Goal: Task Accomplishment & Management: Manage account settings

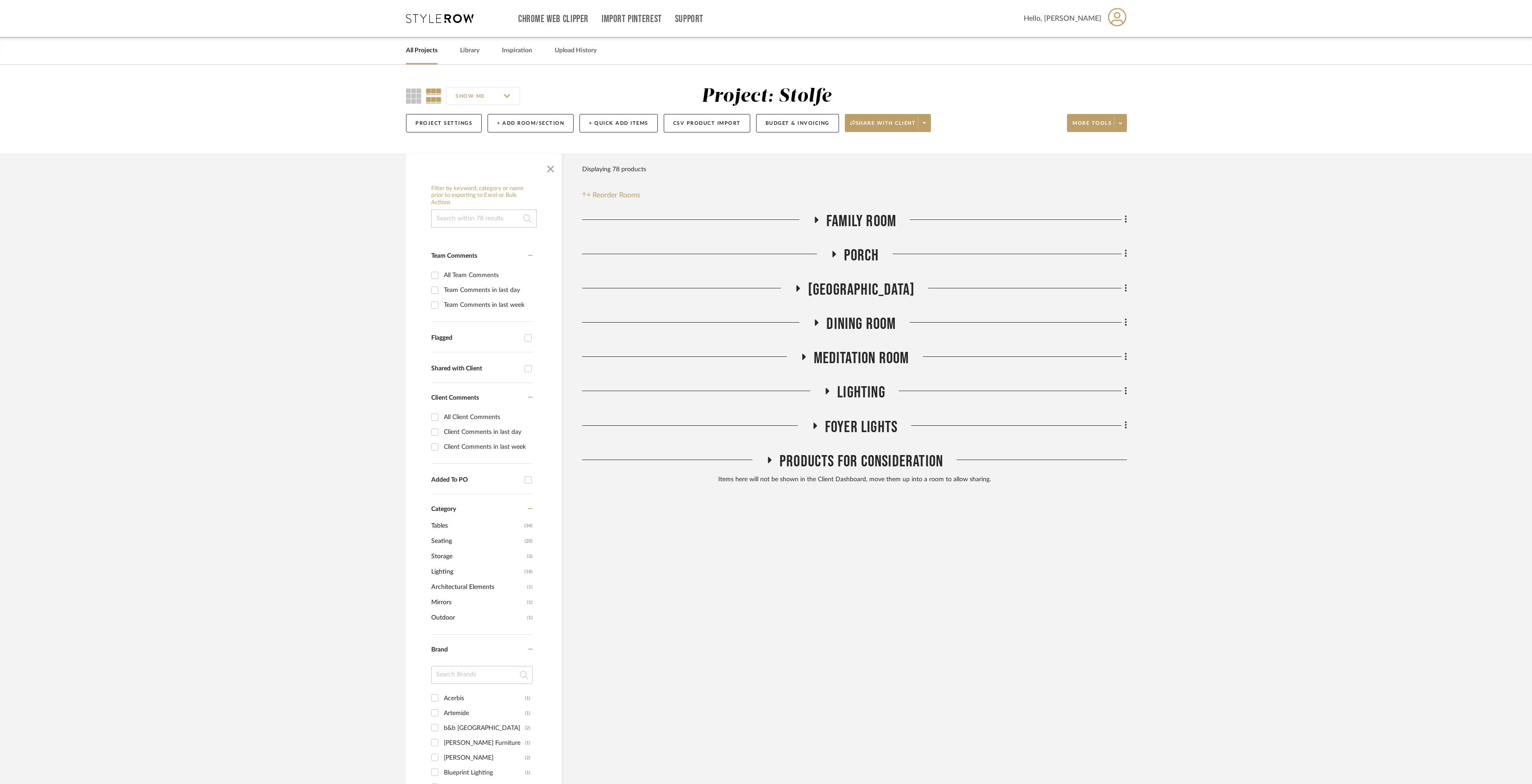
click at [429, 48] on link "All Projects" at bounding box center [422, 50] width 32 height 12
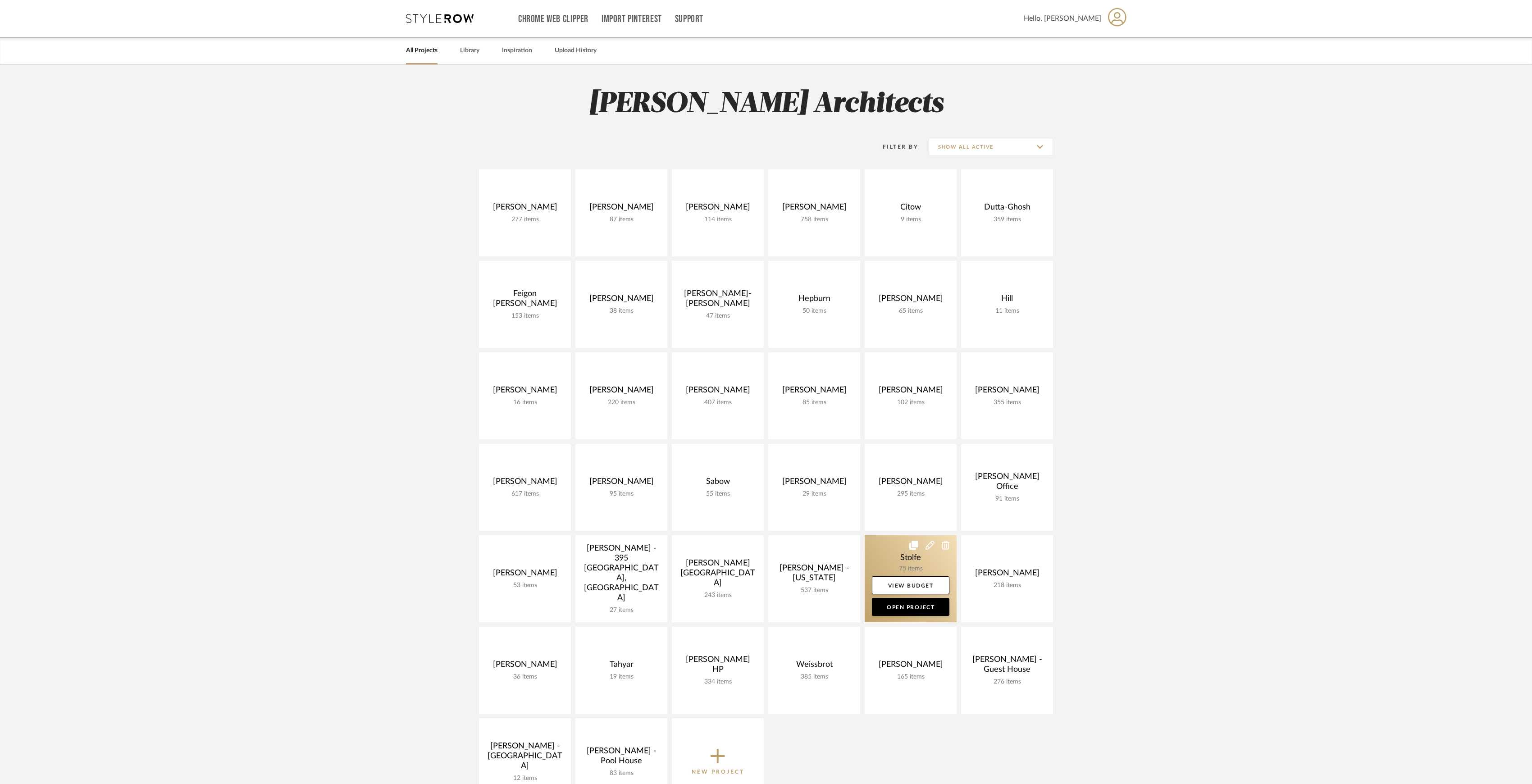
scroll to position [120, 0]
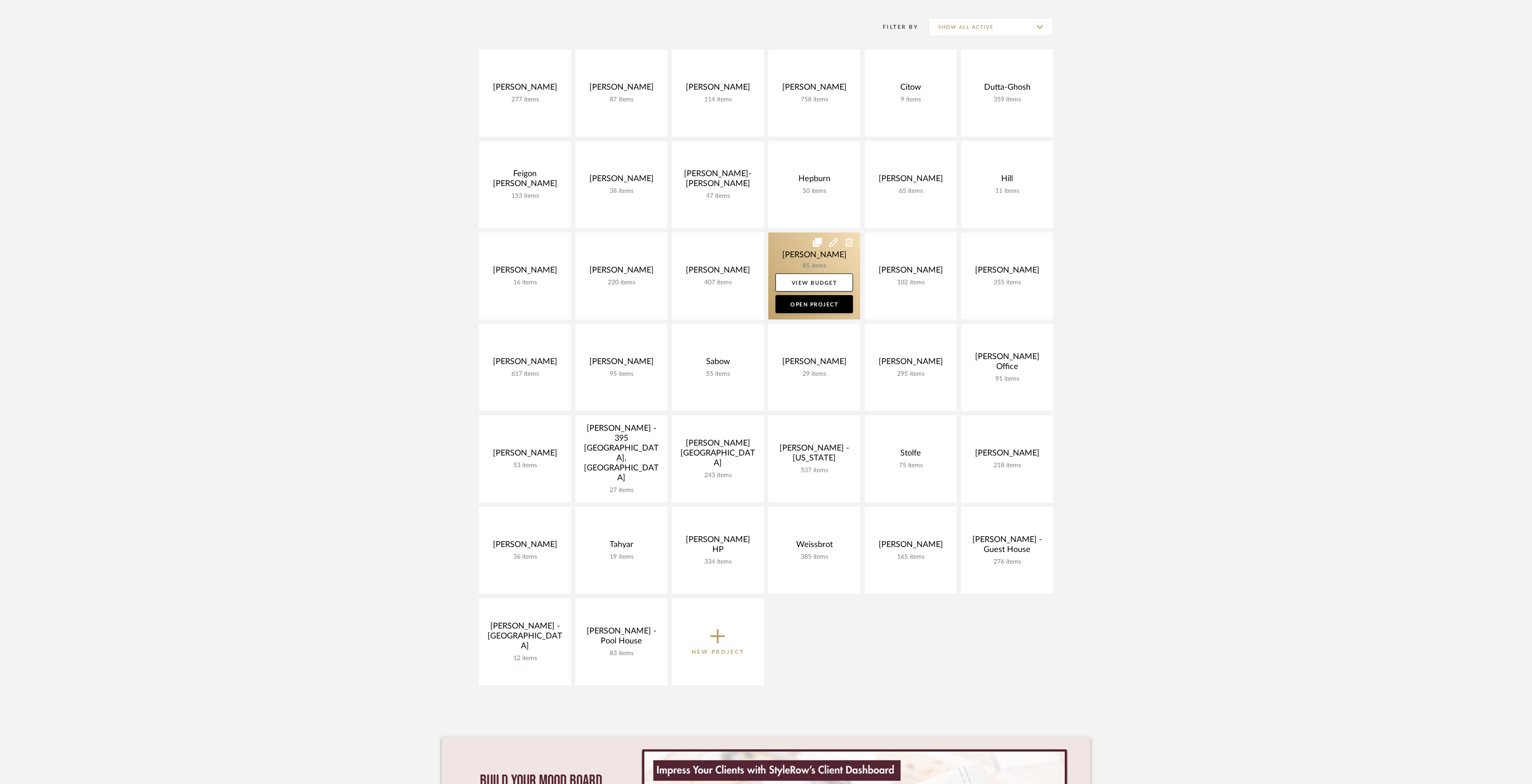
click at [788, 251] on link at bounding box center [814, 276] width 92 height 87
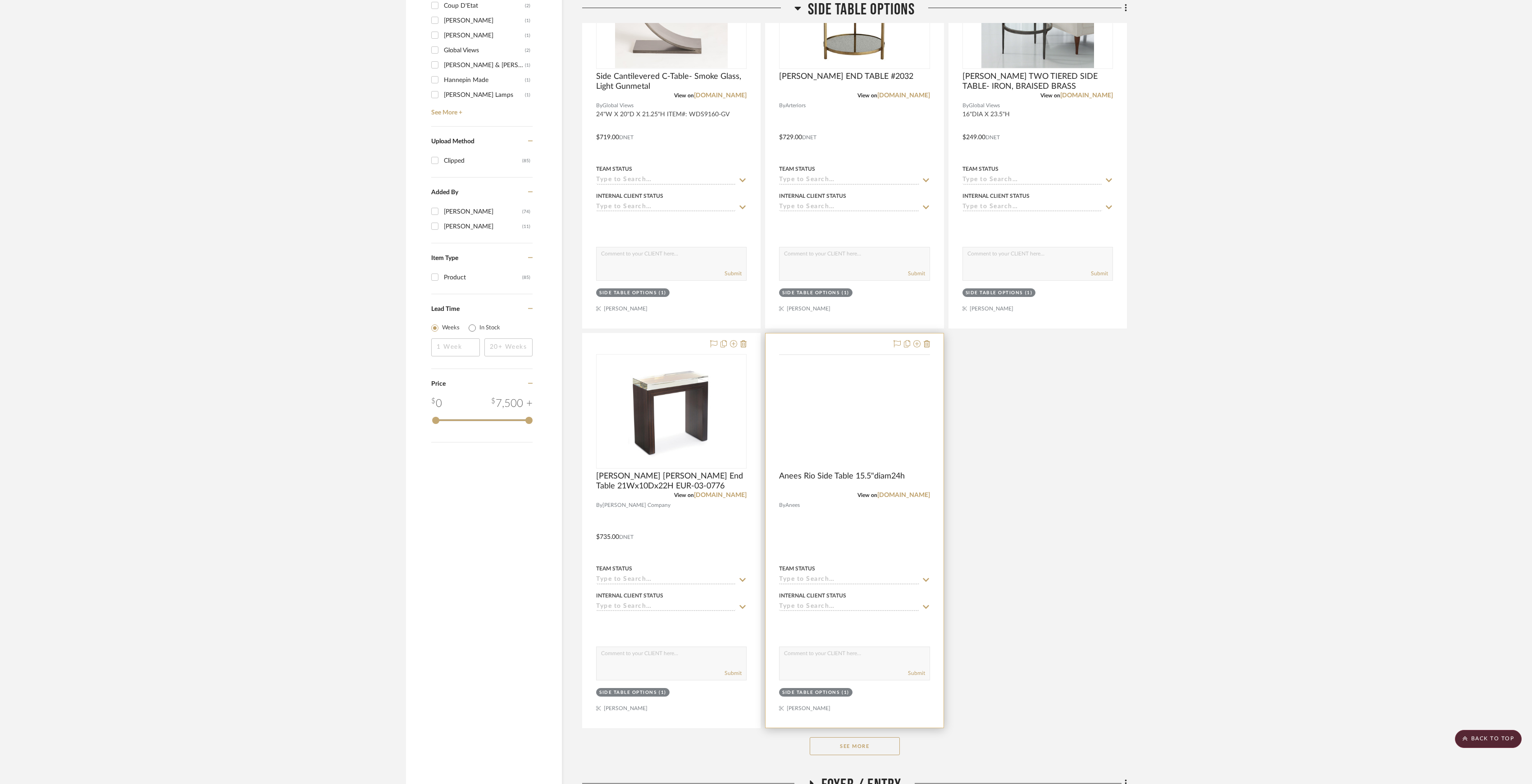
scroll to position [901, 0]
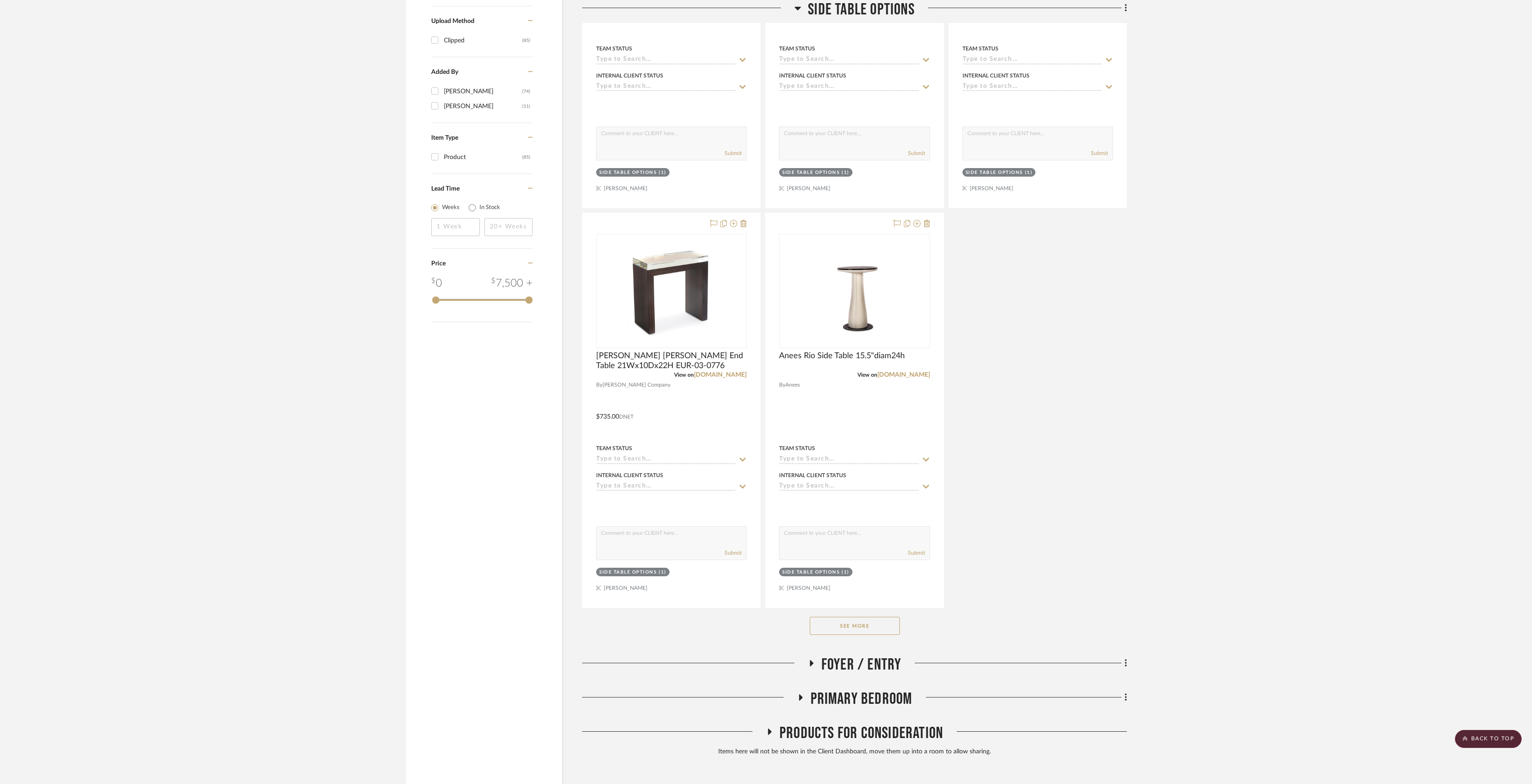
click at [873, 634] on button "See More" at bounding box center [855, 625] width 90 height 18
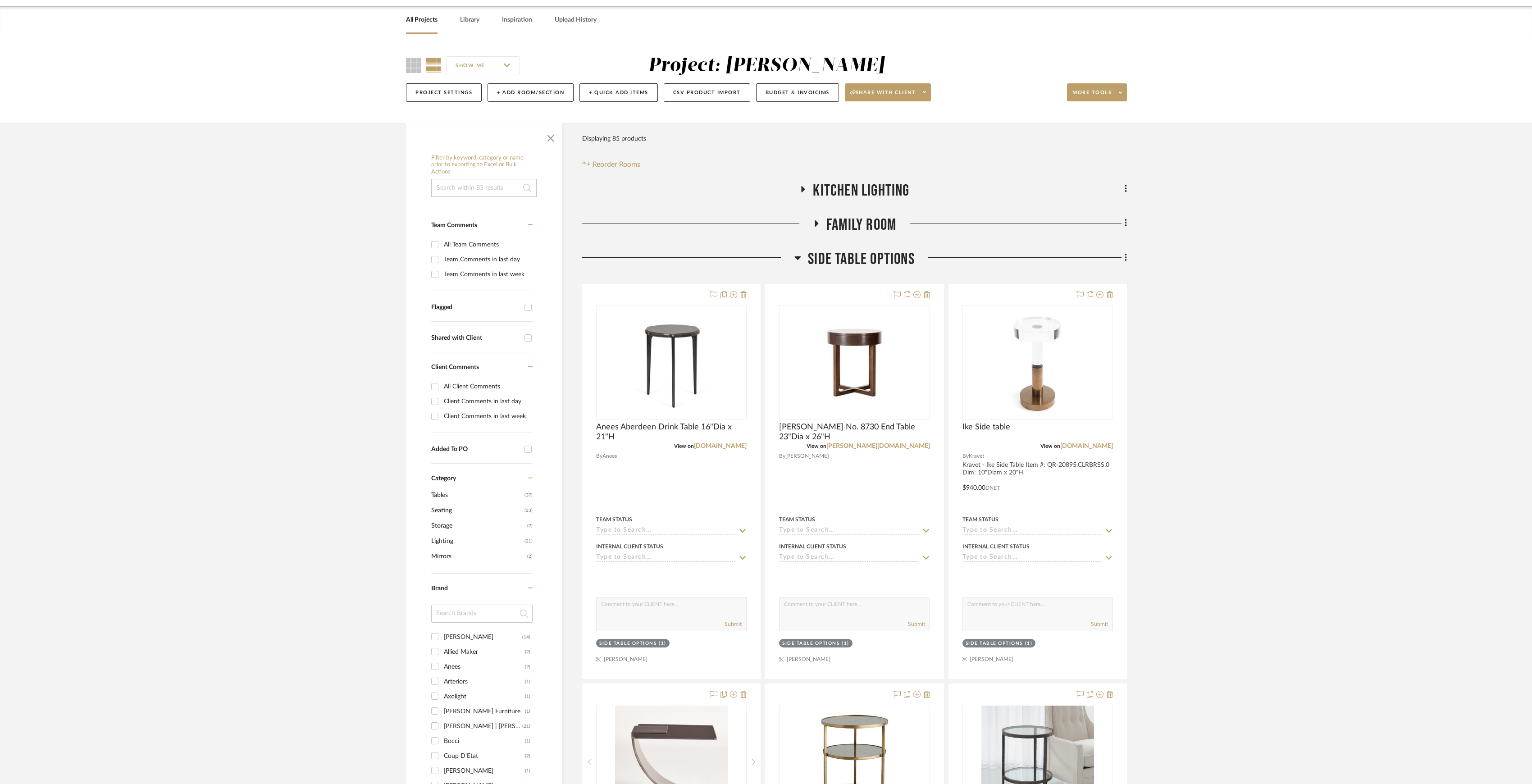
scroll to position [0, 0]
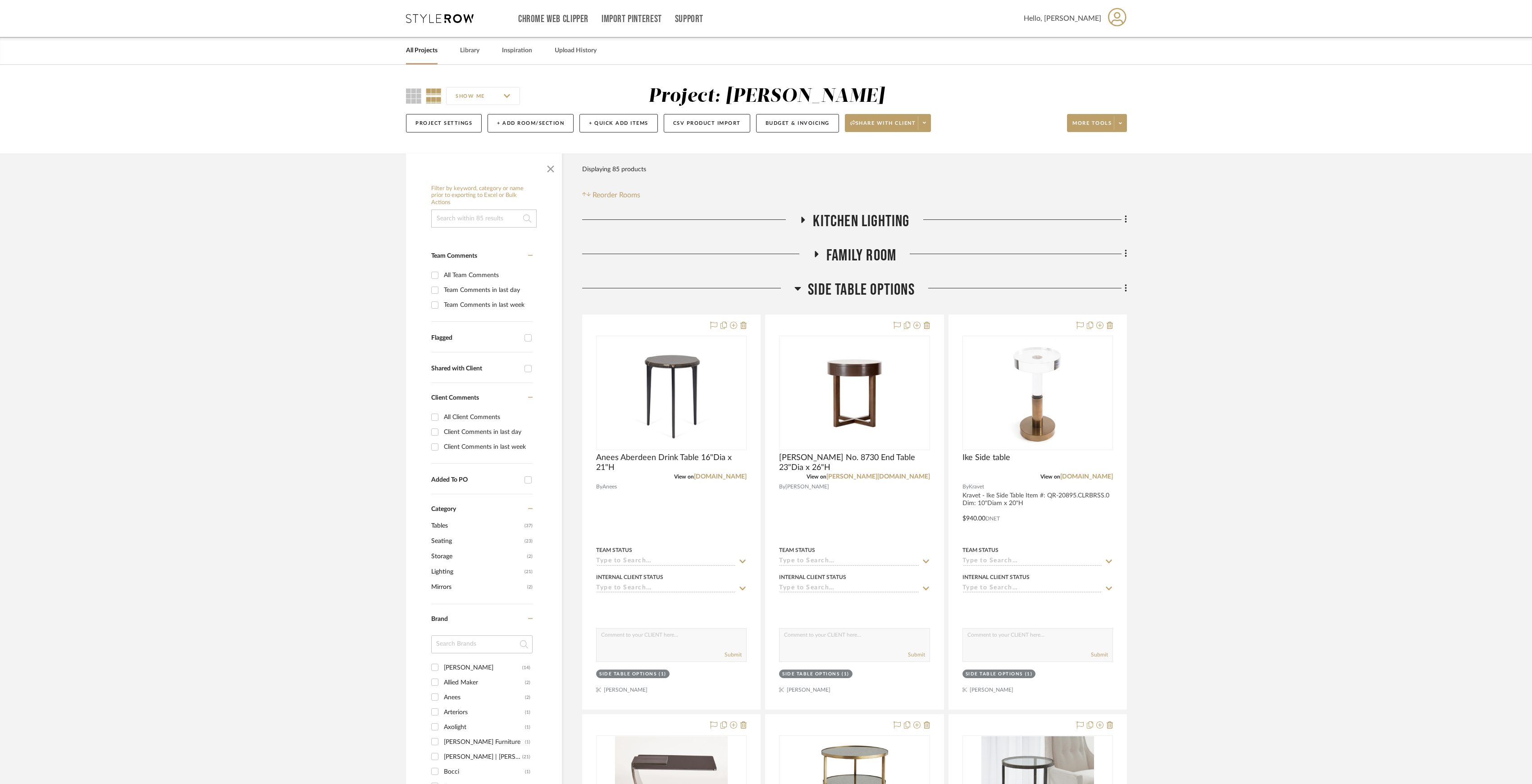
click at [831, 287] on span "Side Table Options" at bounding box center [861, 290] width 106 height 20
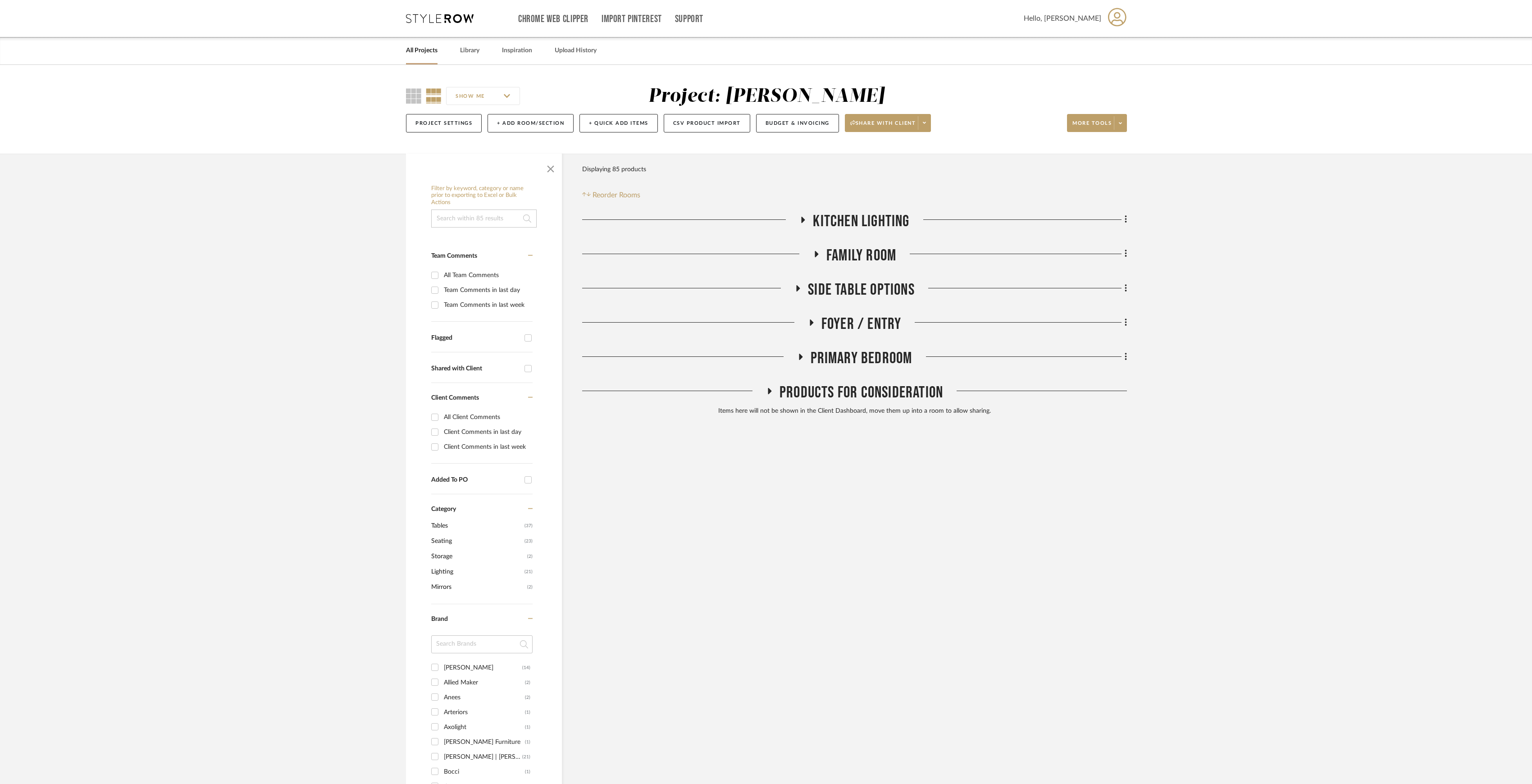
click at [457, 45] on div "All Projects Library Inspiration Upload History" at bounding box center [766, 50] width 748 height 27
click at [463, 49] on link "Library" at bounding box center [470, 50] width 20 height 12
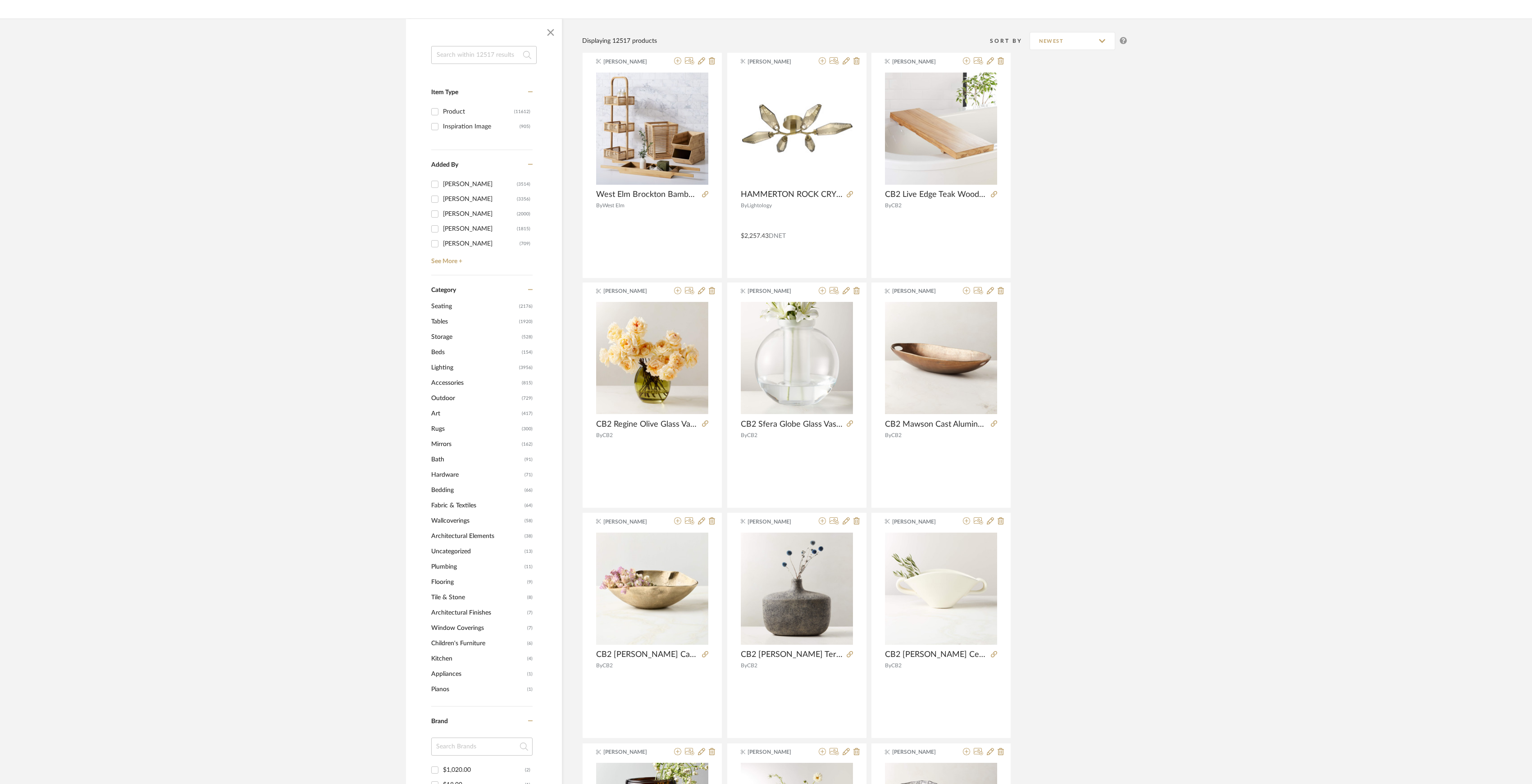
scroll to position [240, 0]
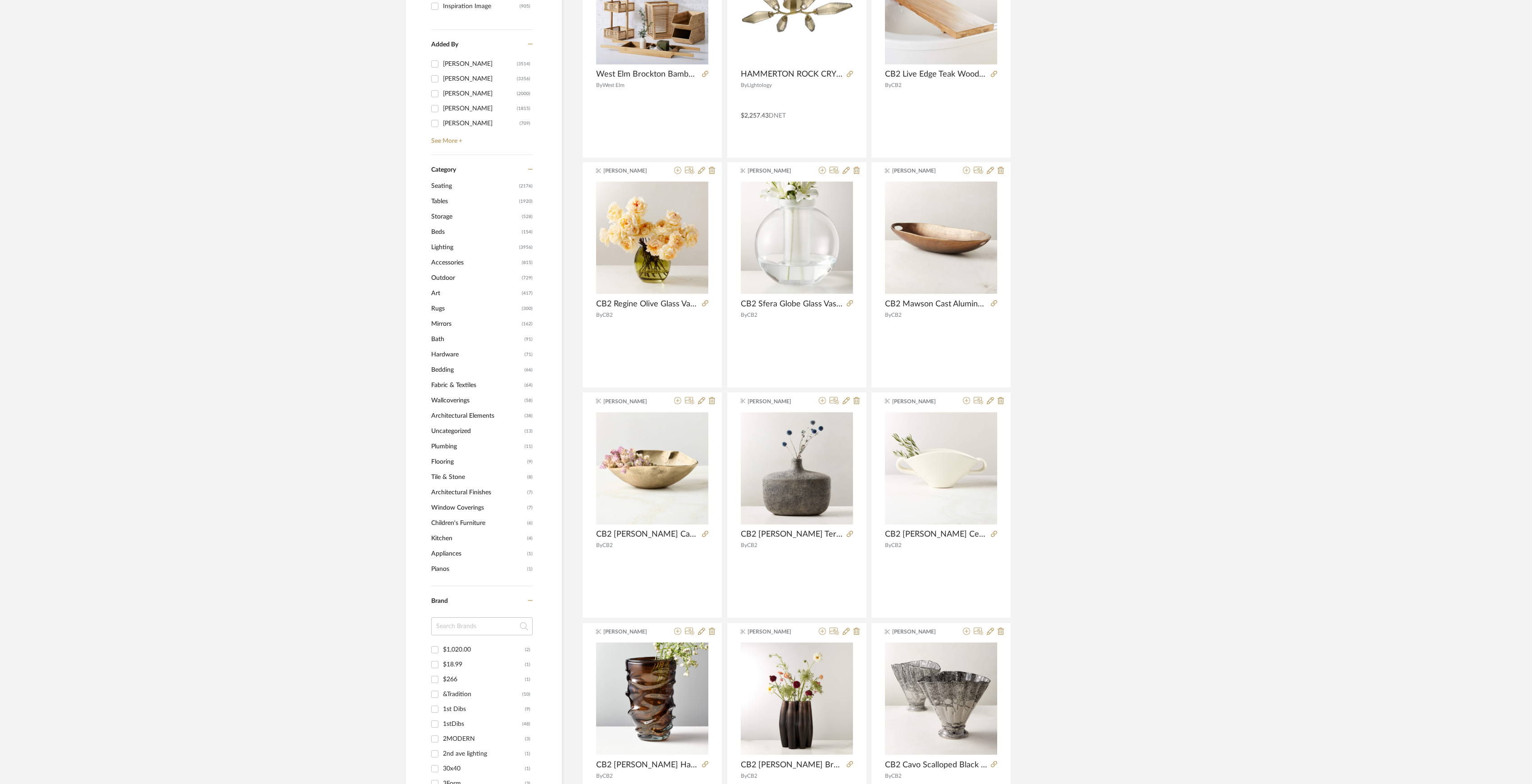
click at [443, 200] on span "Tables" at bounding box center [474, 201] width 86 height 15
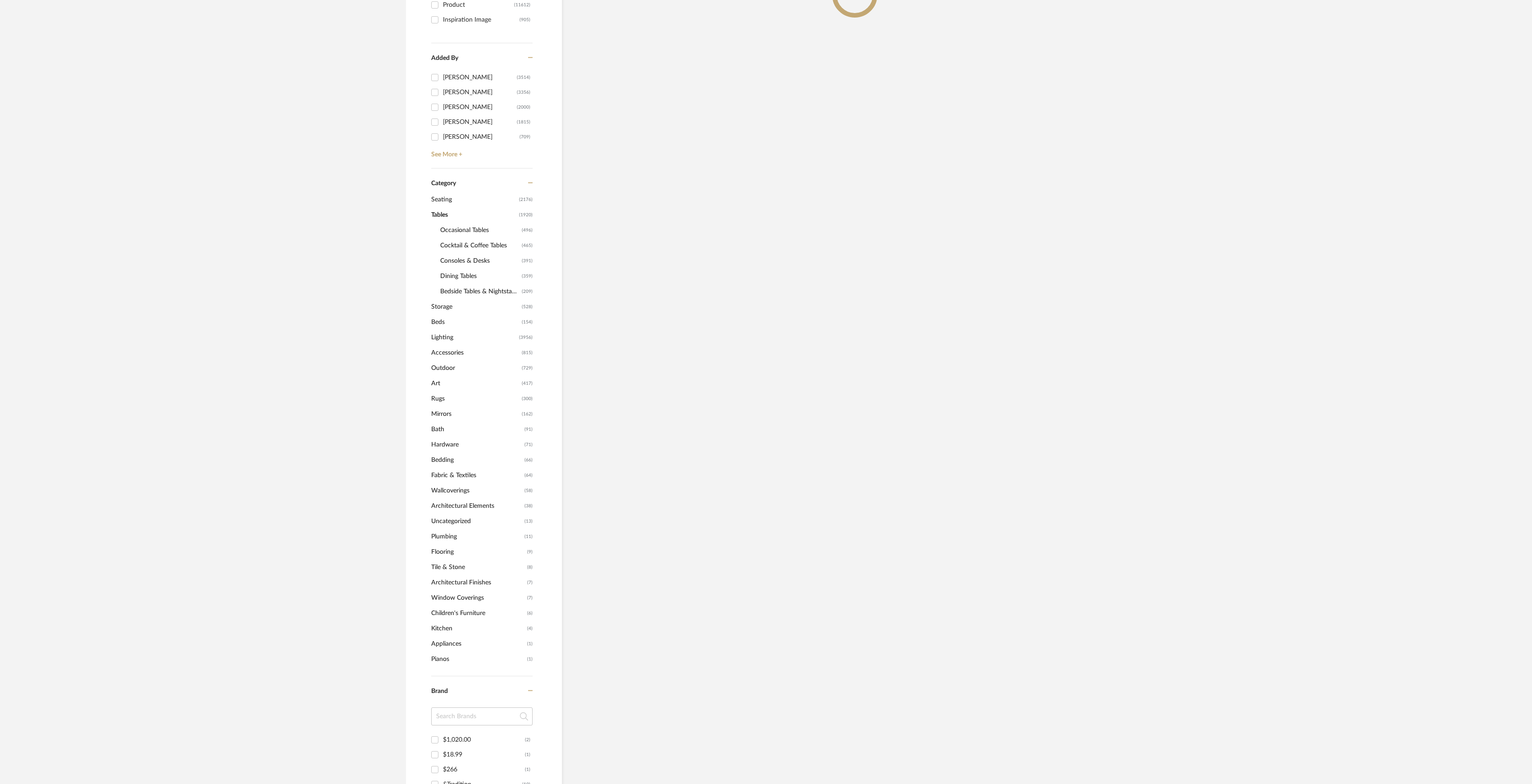
scroll to position [253, 0]
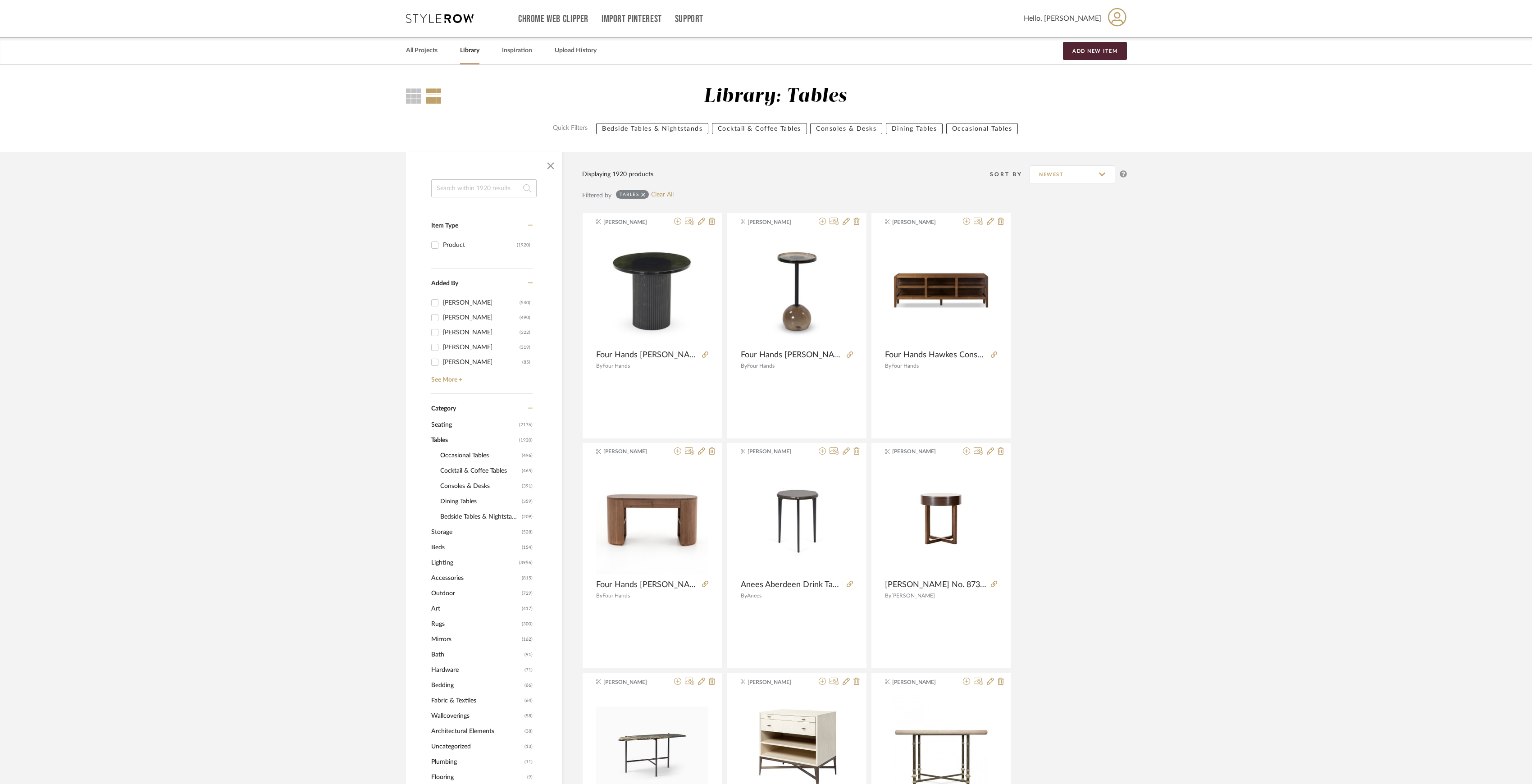
click at [475, 455] on span "Occasional Tables" at bounding box center [480, 456] width 79 height 15
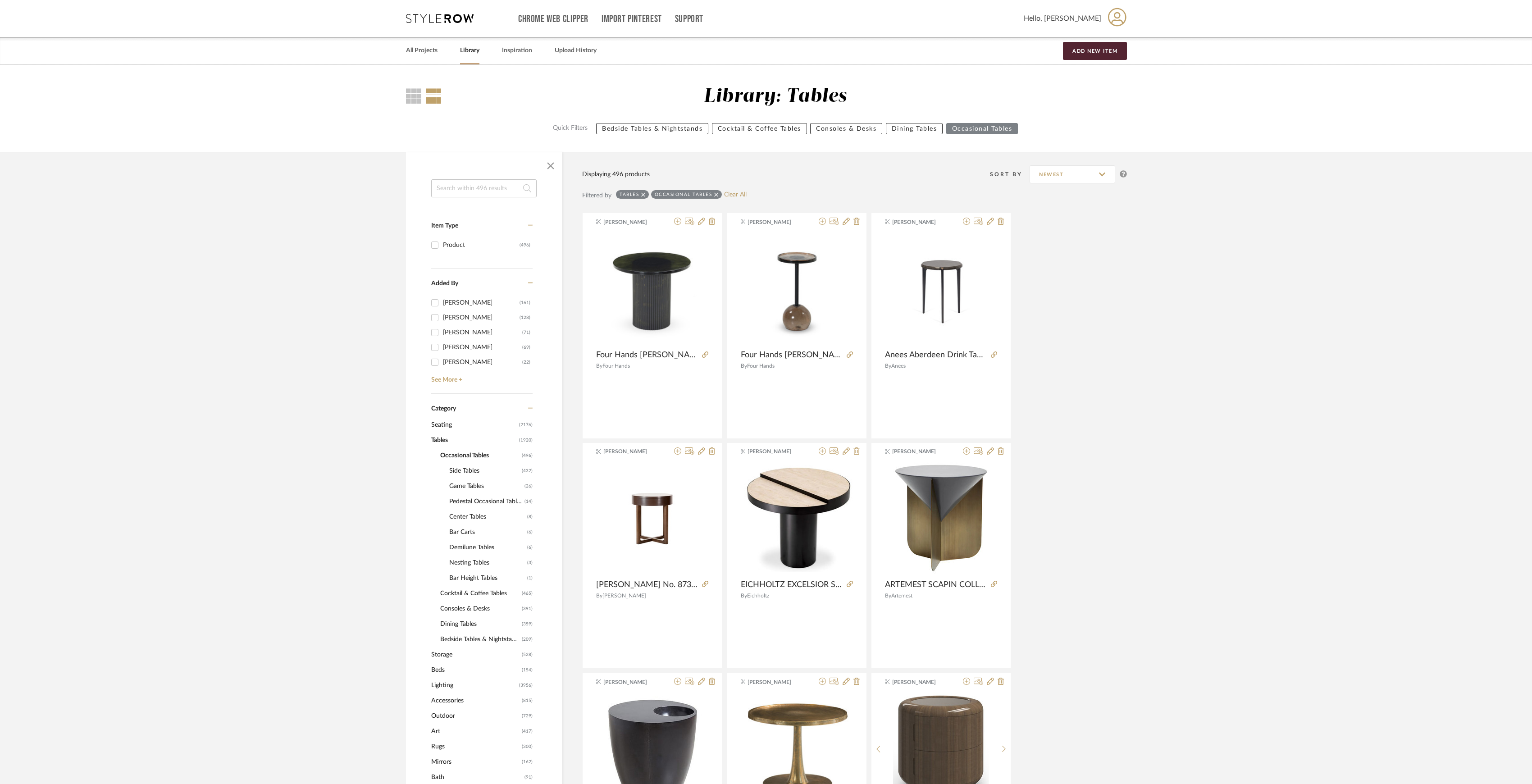
click at [474, 466] on span "Side Tables" at bounding box center [484, 471] width 71 height 15
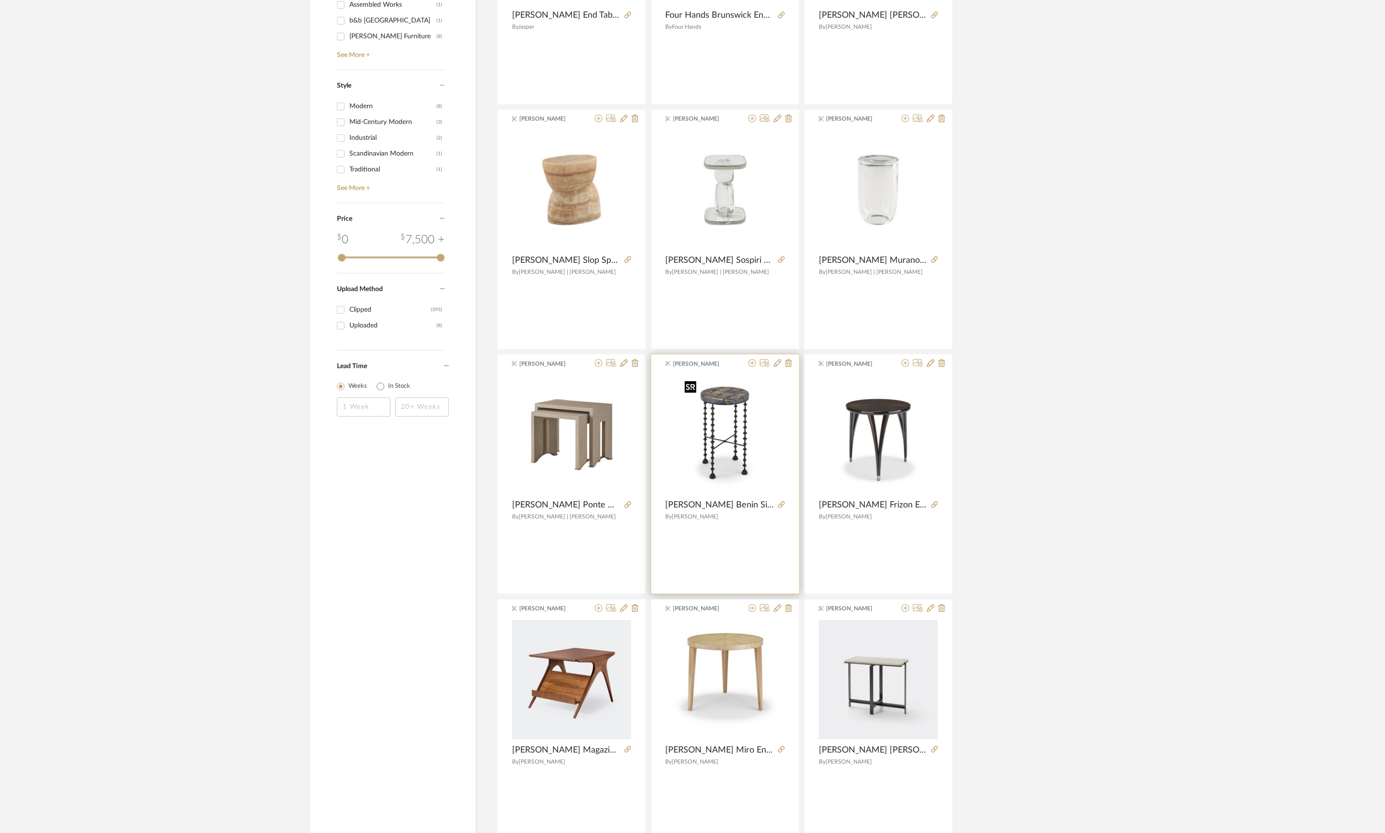
scroll to position [1404, 0]
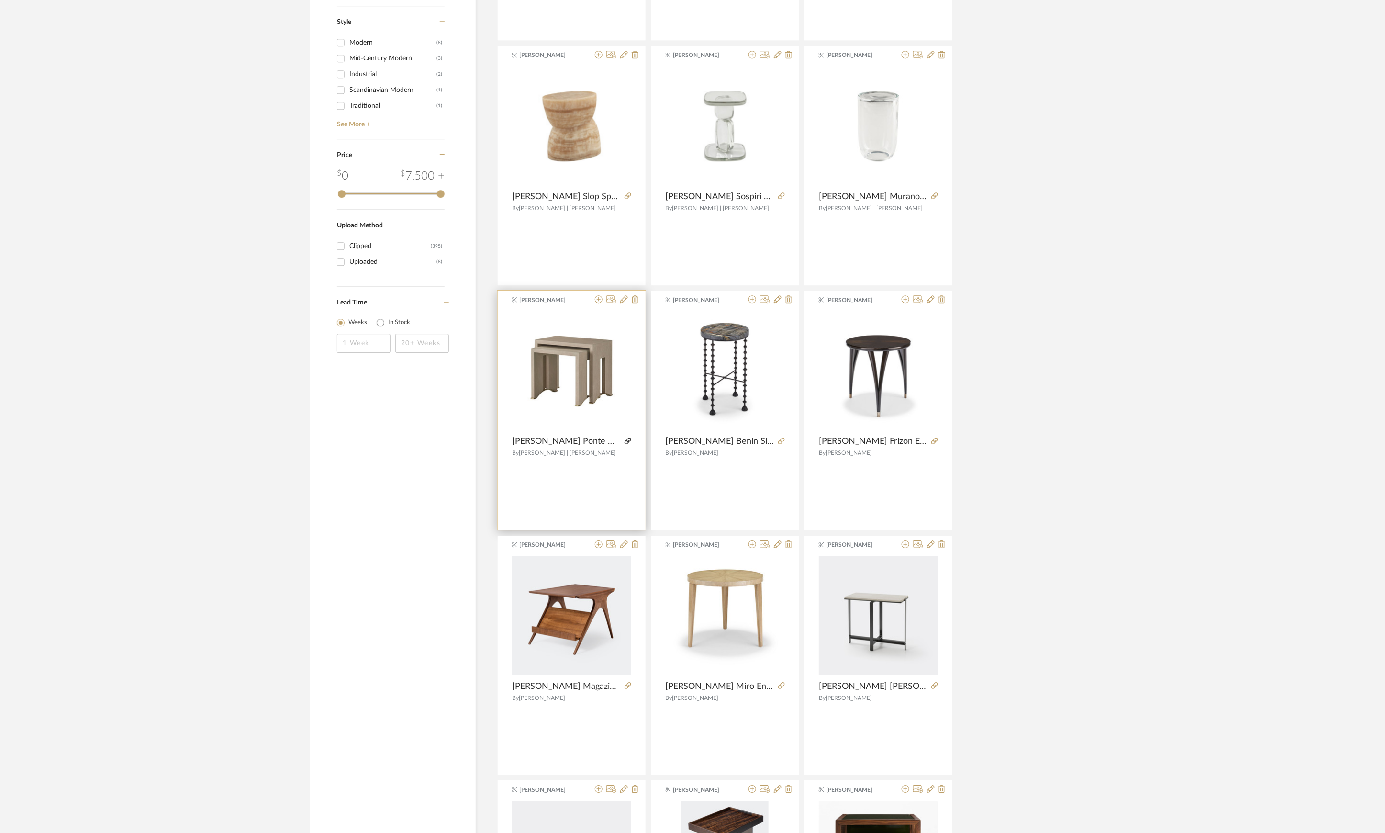
click at [626, 442] on icon at bounding box center [628, 440] width 7 height 7
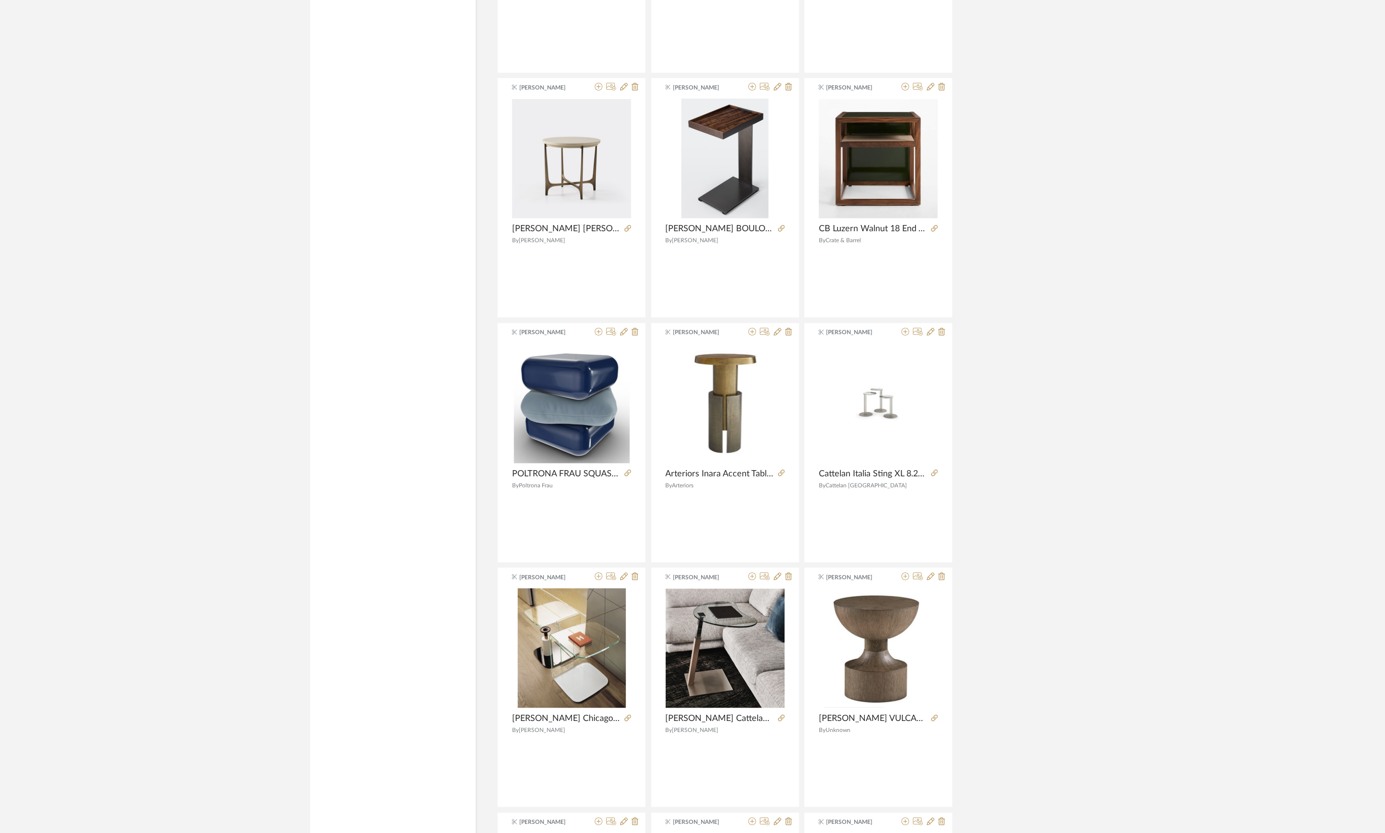
scroll to position [2430, 0]
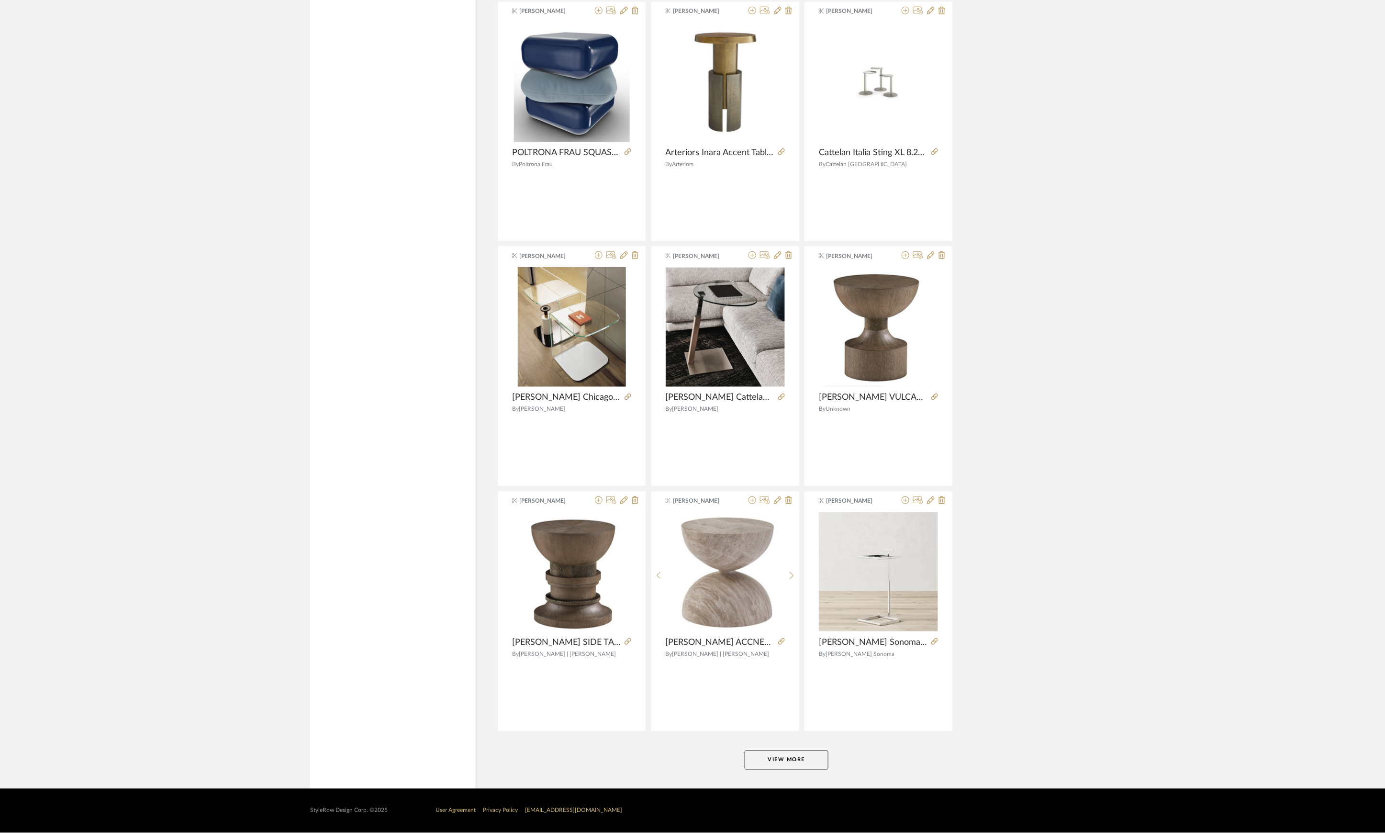
click at [782, 762] on button "View More" at bounding box center [787, 759] width 84 height 19
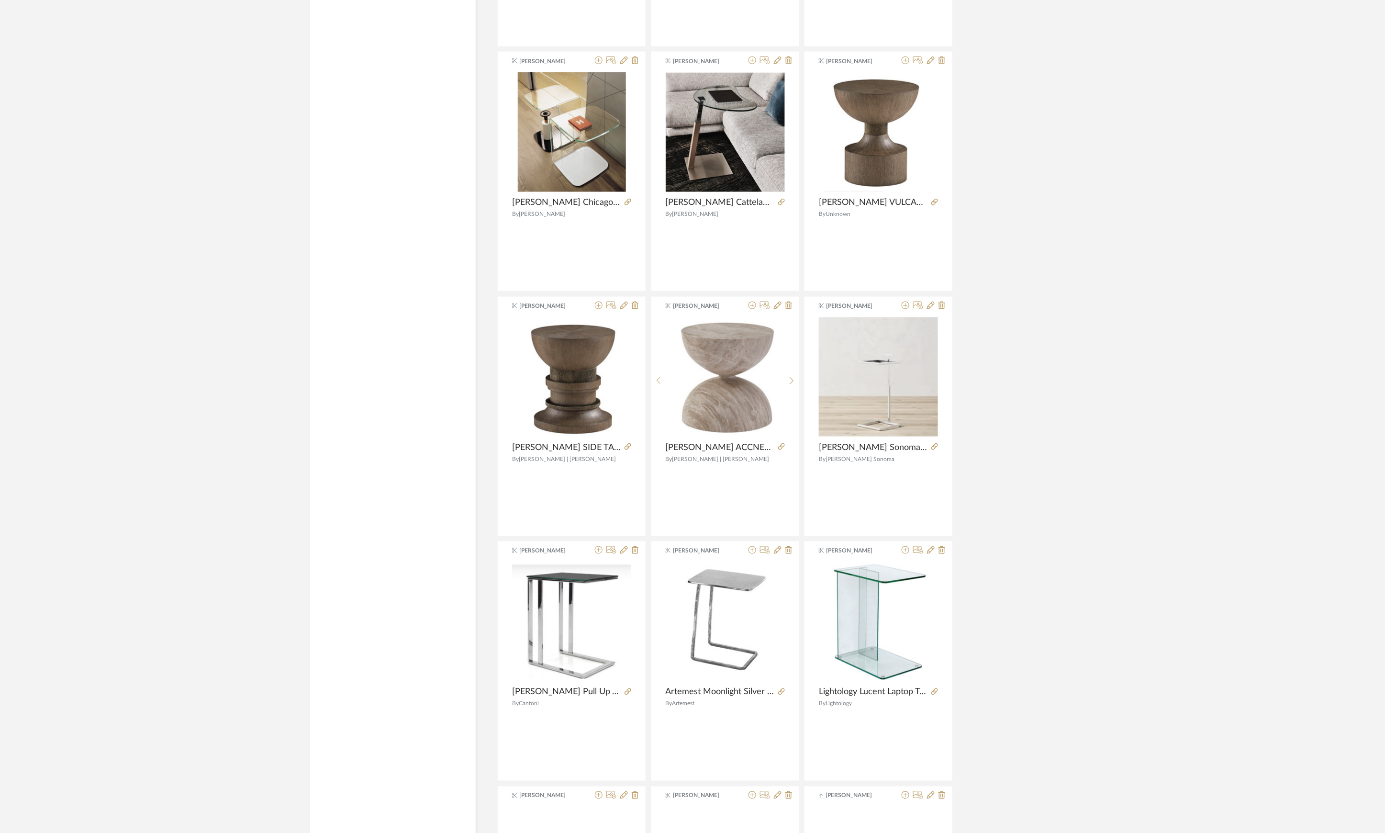
scroll to position [2877, 0]
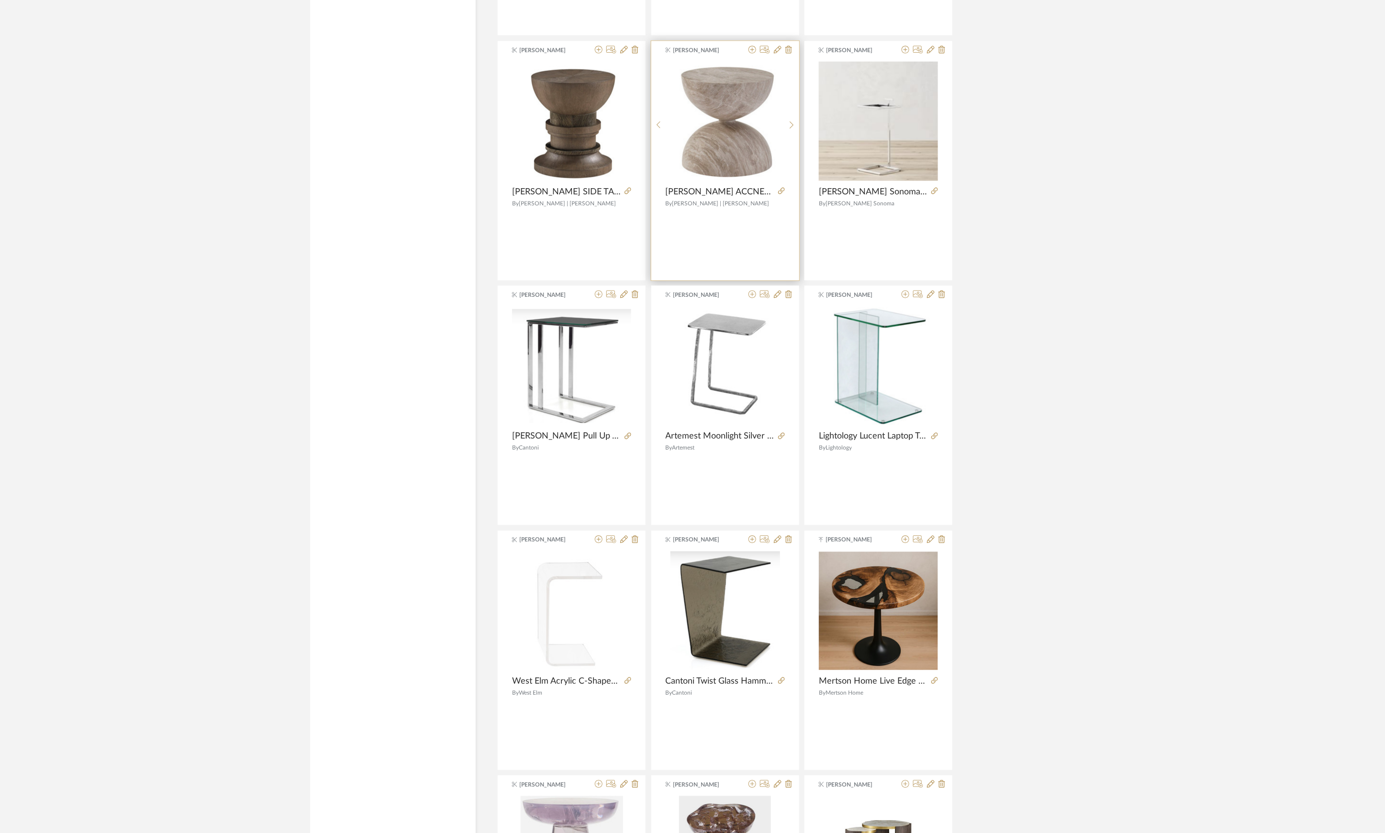
click at [782, 190] on div at bounding box center [779, 192] width 11 height 11
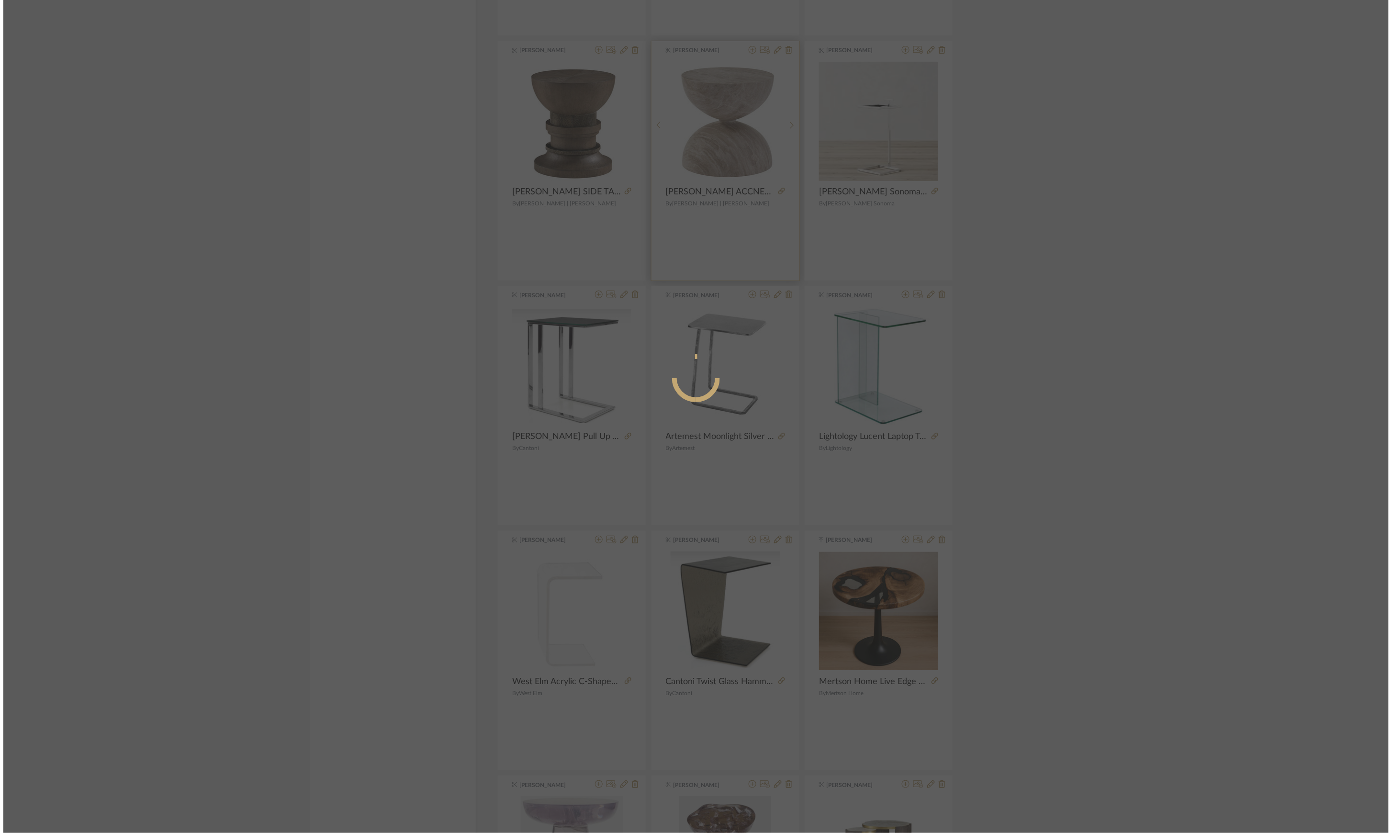
scroll to position [0, 0]
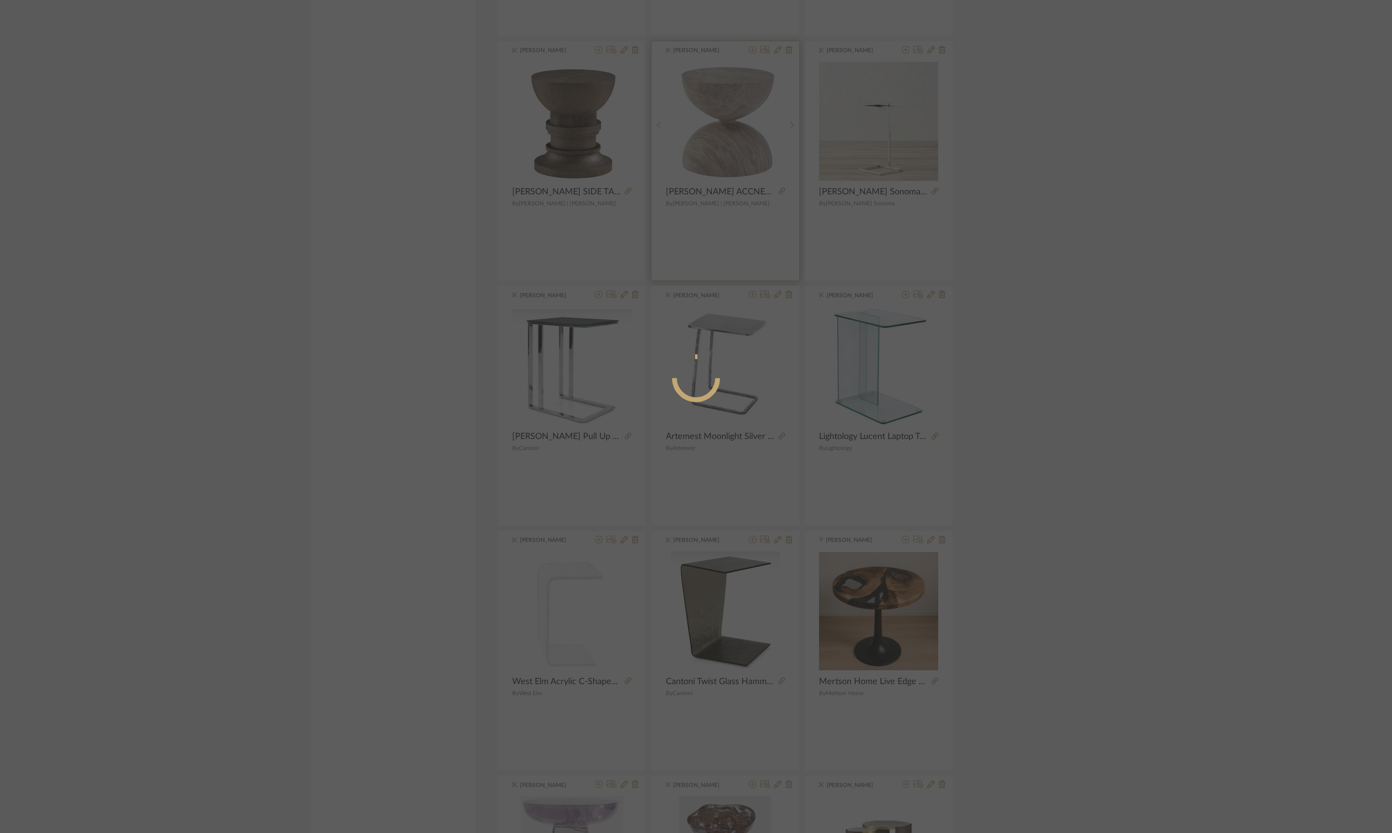
click at [781, 194] on div at bounding box center [696, 416] width 1392 height 833
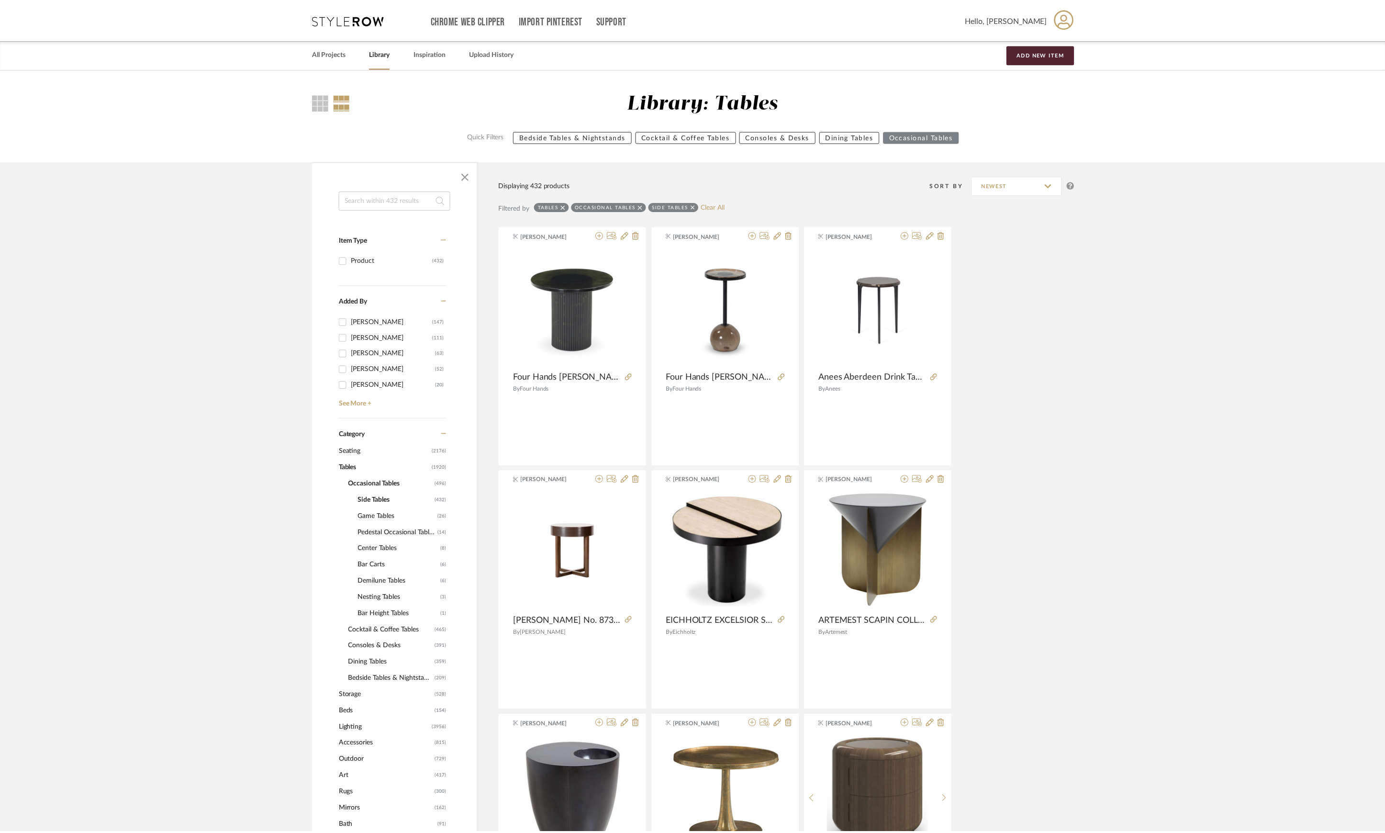
scroll to position [2877, 0]
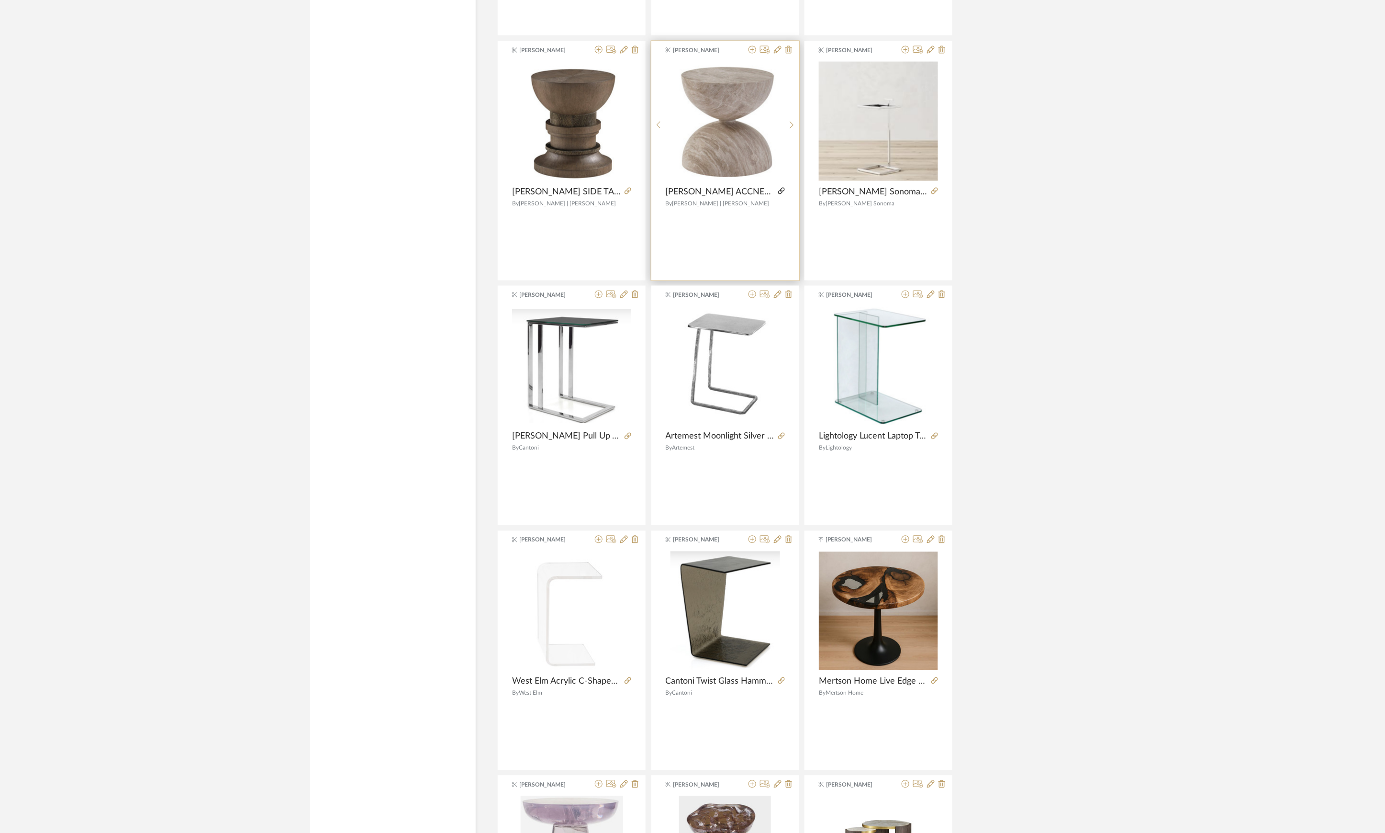
drag, startPoint x: 782, startPoint y: 190, endPoint x: 781, endPoint y: 194, distance: 4.8
click at [781, 194] on icon at bounding box center [781, 191] width 7 height 7
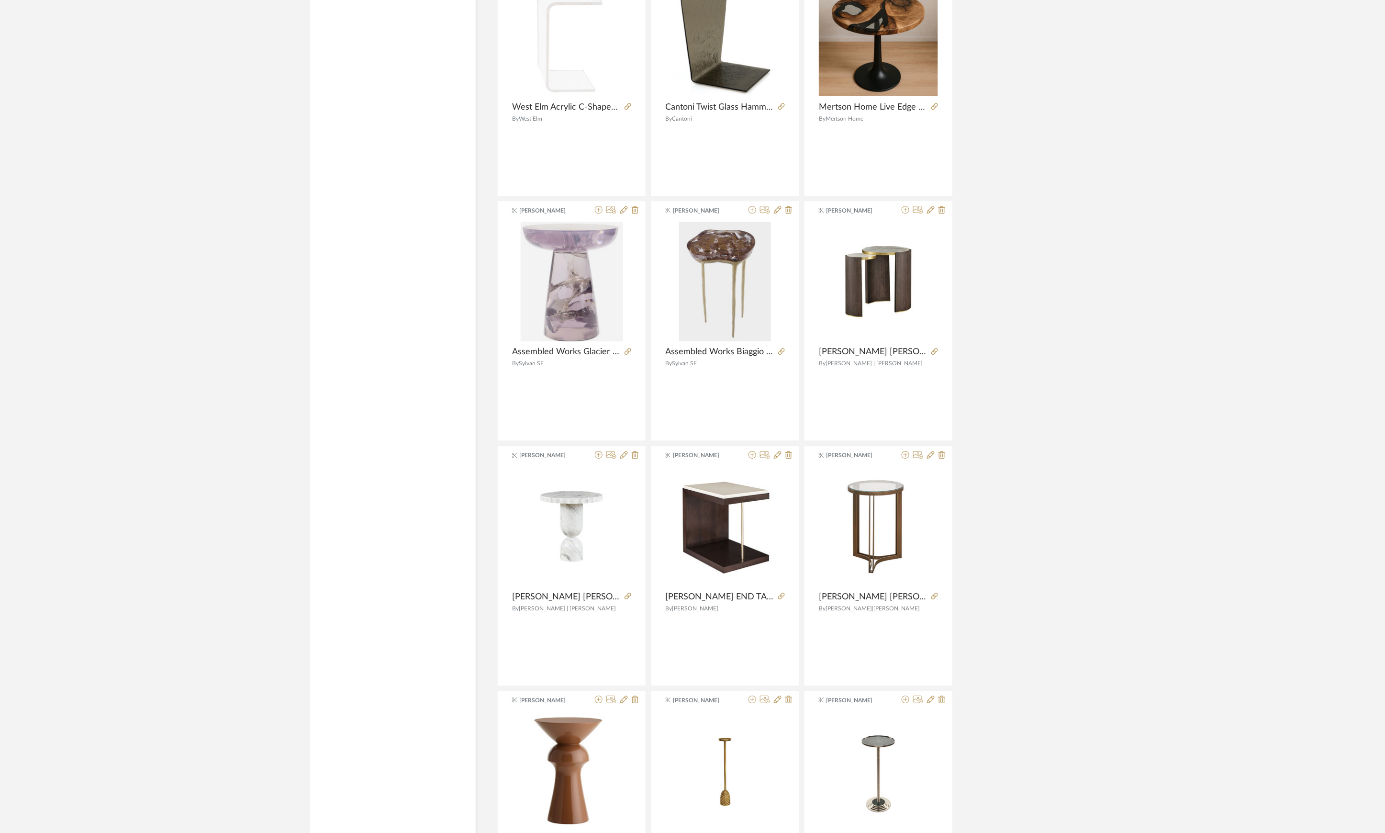
scroll to position [3515, 0]
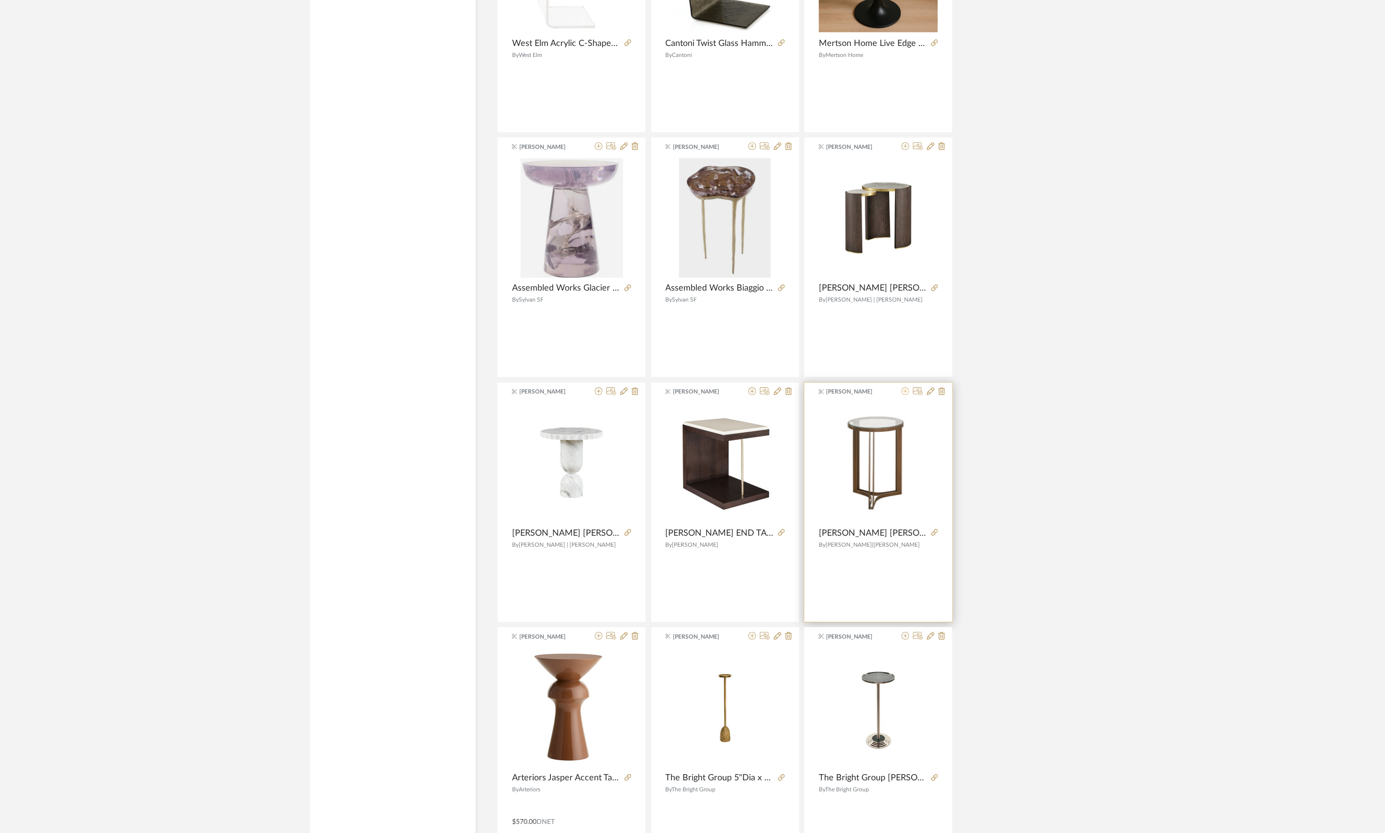
click at [904, 396] on button at bounding box center [906, 391] width 8 height 9
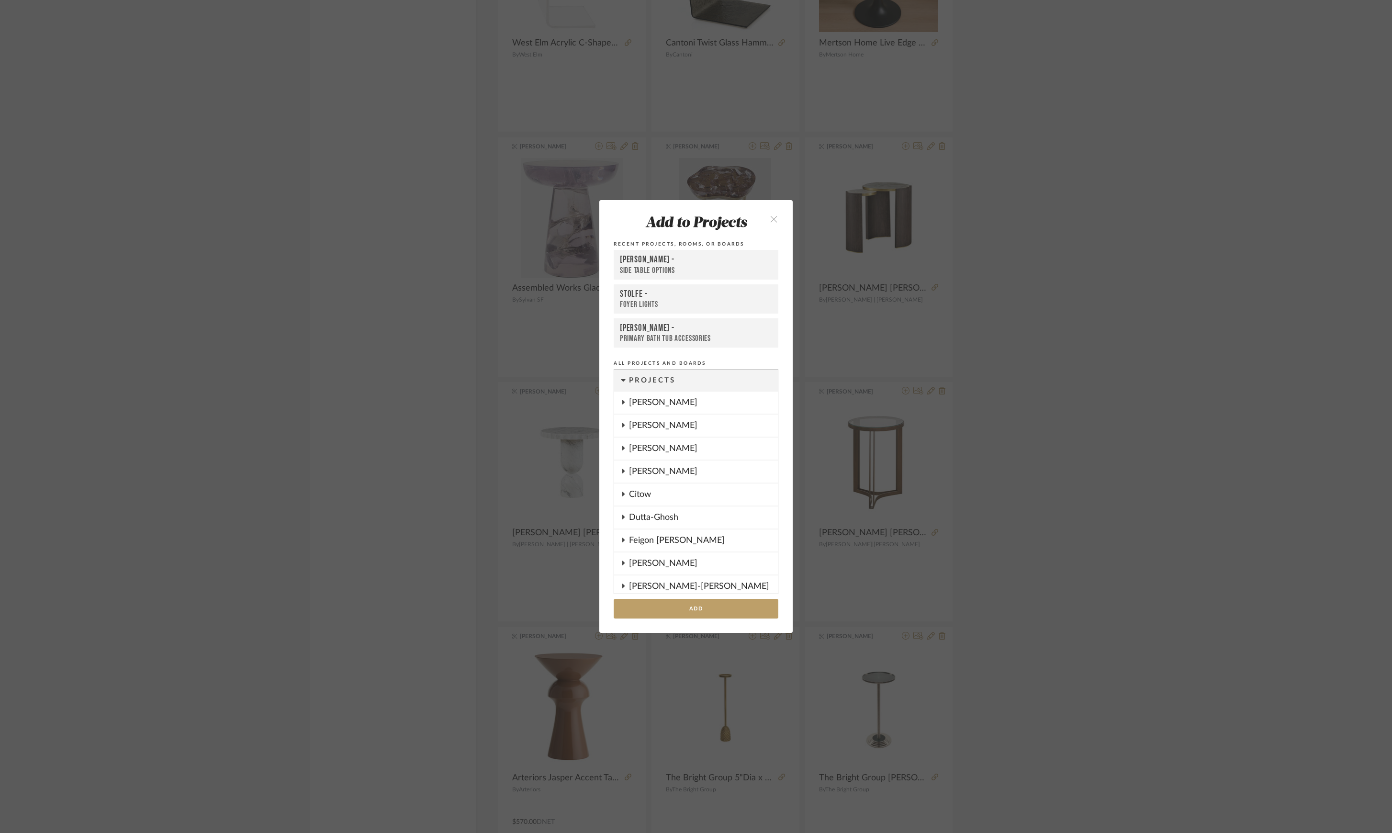
scroll to position [409, 0]
click at [730, 619] on add-to "Add to Projects Recent Projects, Rooms, or Boards [PERSON_NAME] - Side Table Op…" at bounding box center [695, 416] width 193 height 432
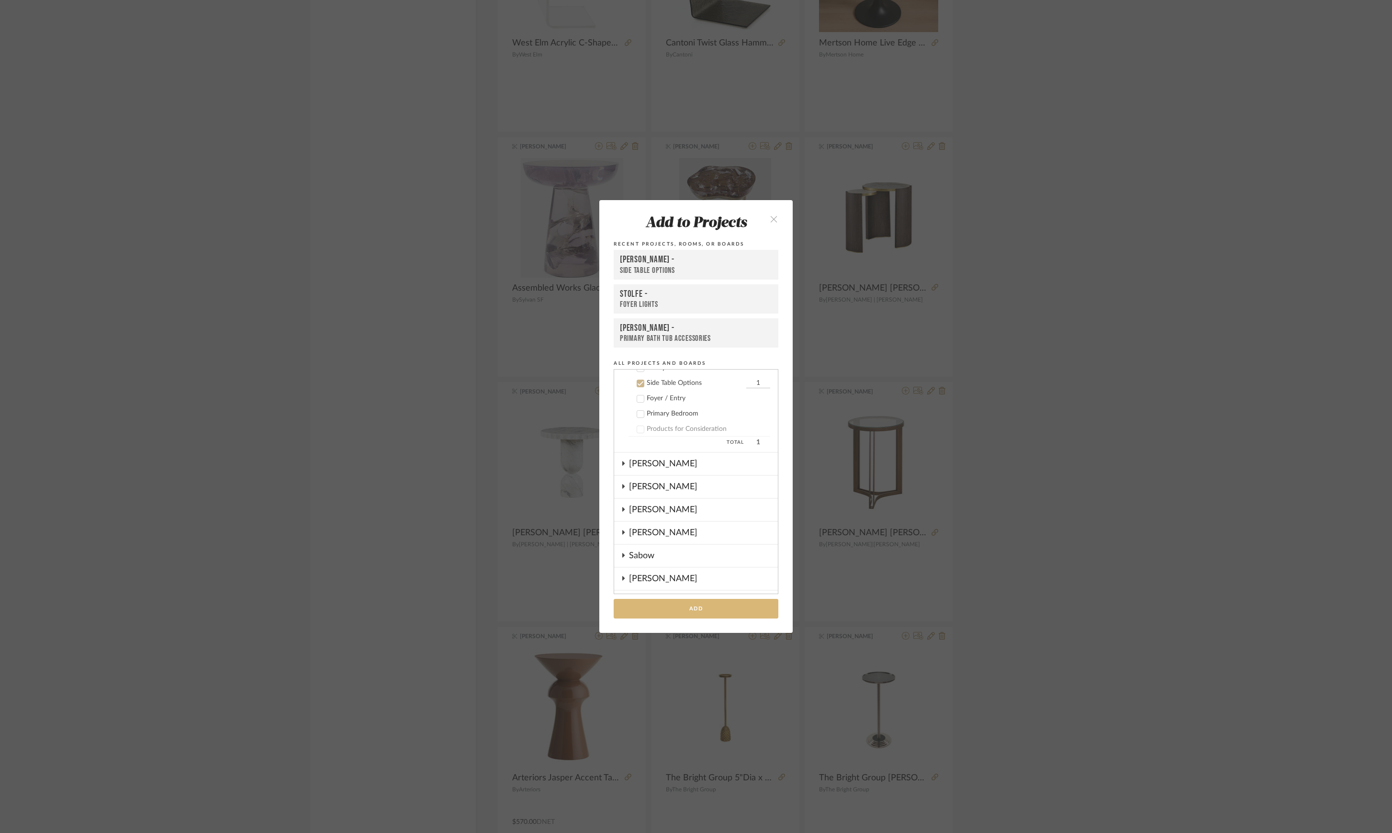
click at [730, 615] on button "Add" at bounding box center [696, 609] width 165 height 20
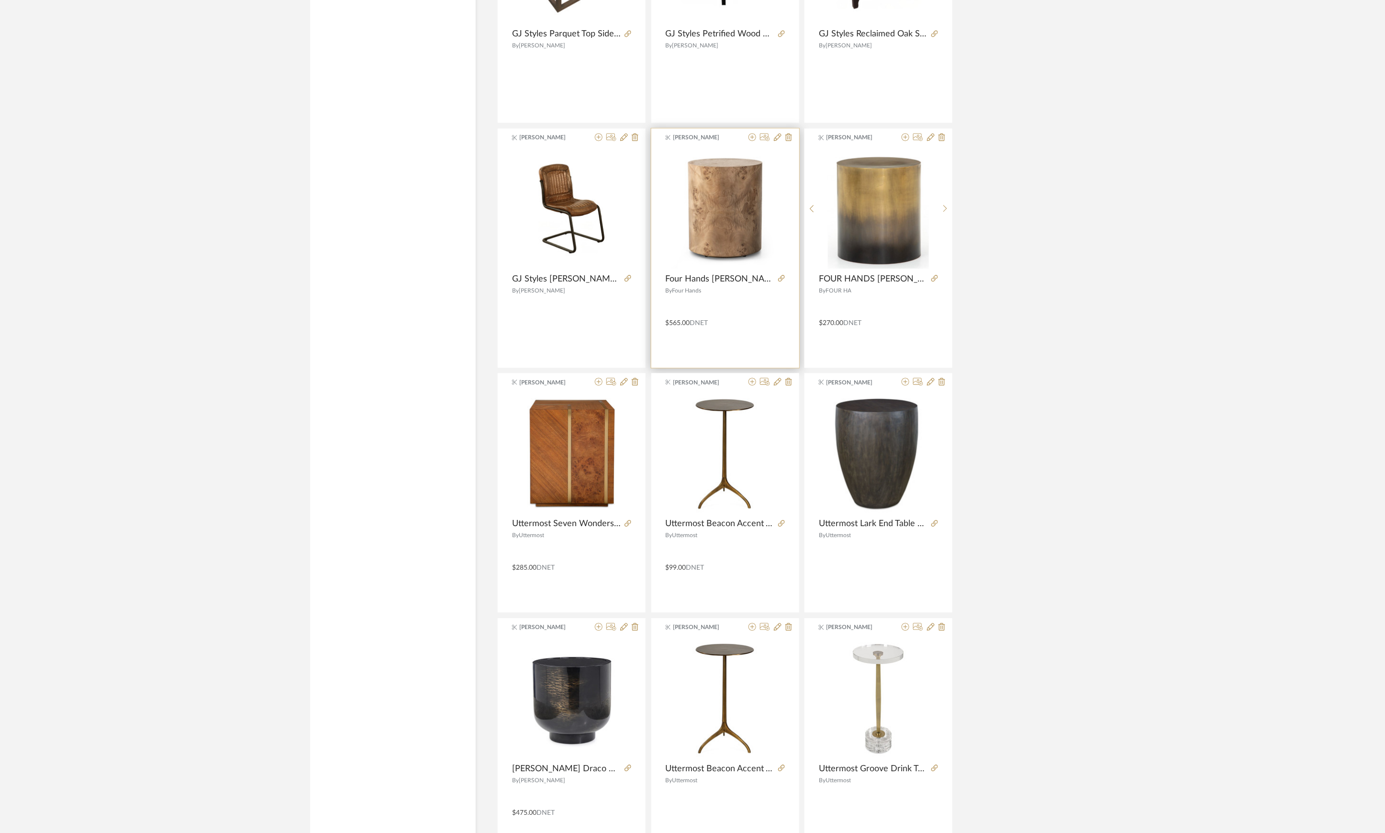
scroll to position [5372, 0]
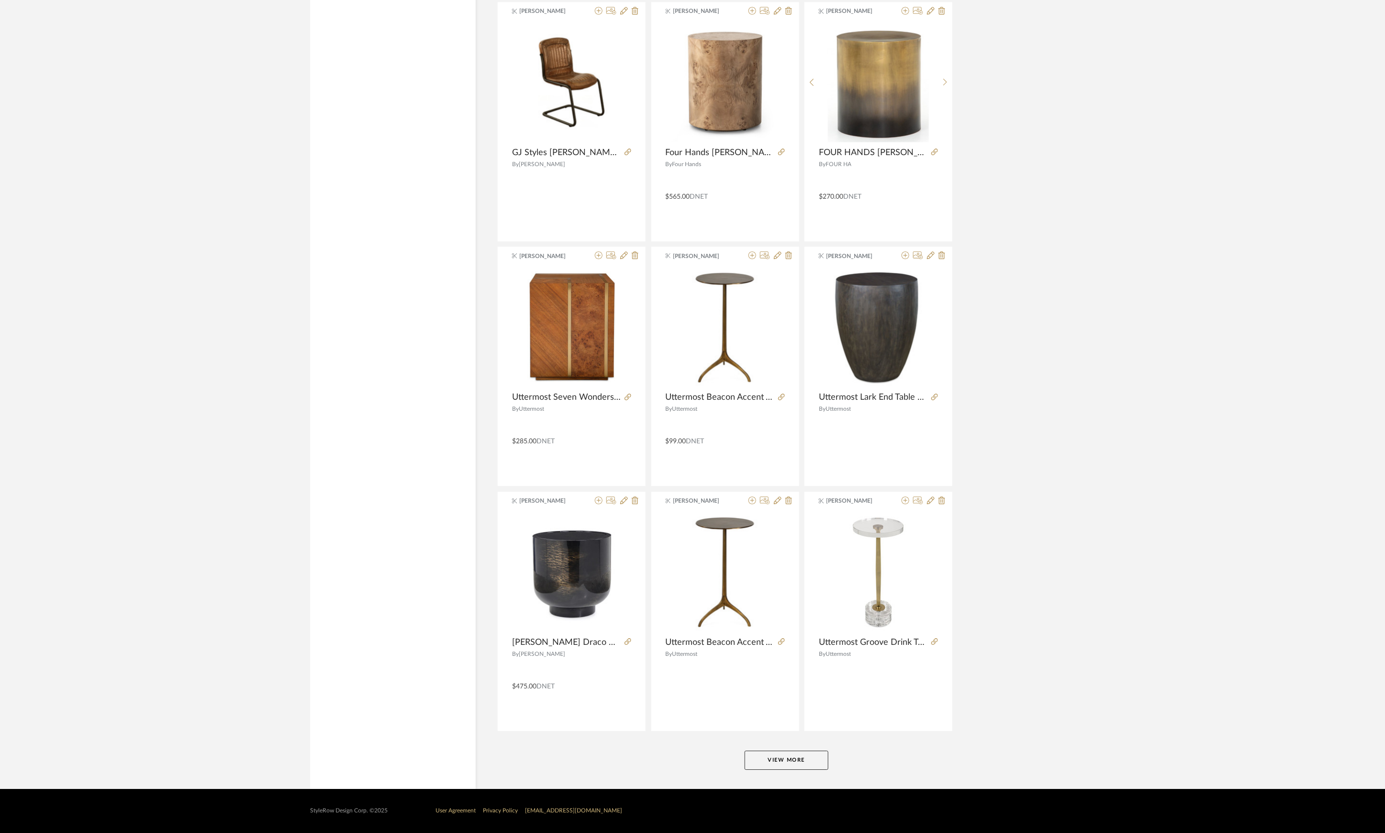
click at [770, 755] on button "View More" at bounding box center [787, 759] width 84 height 19
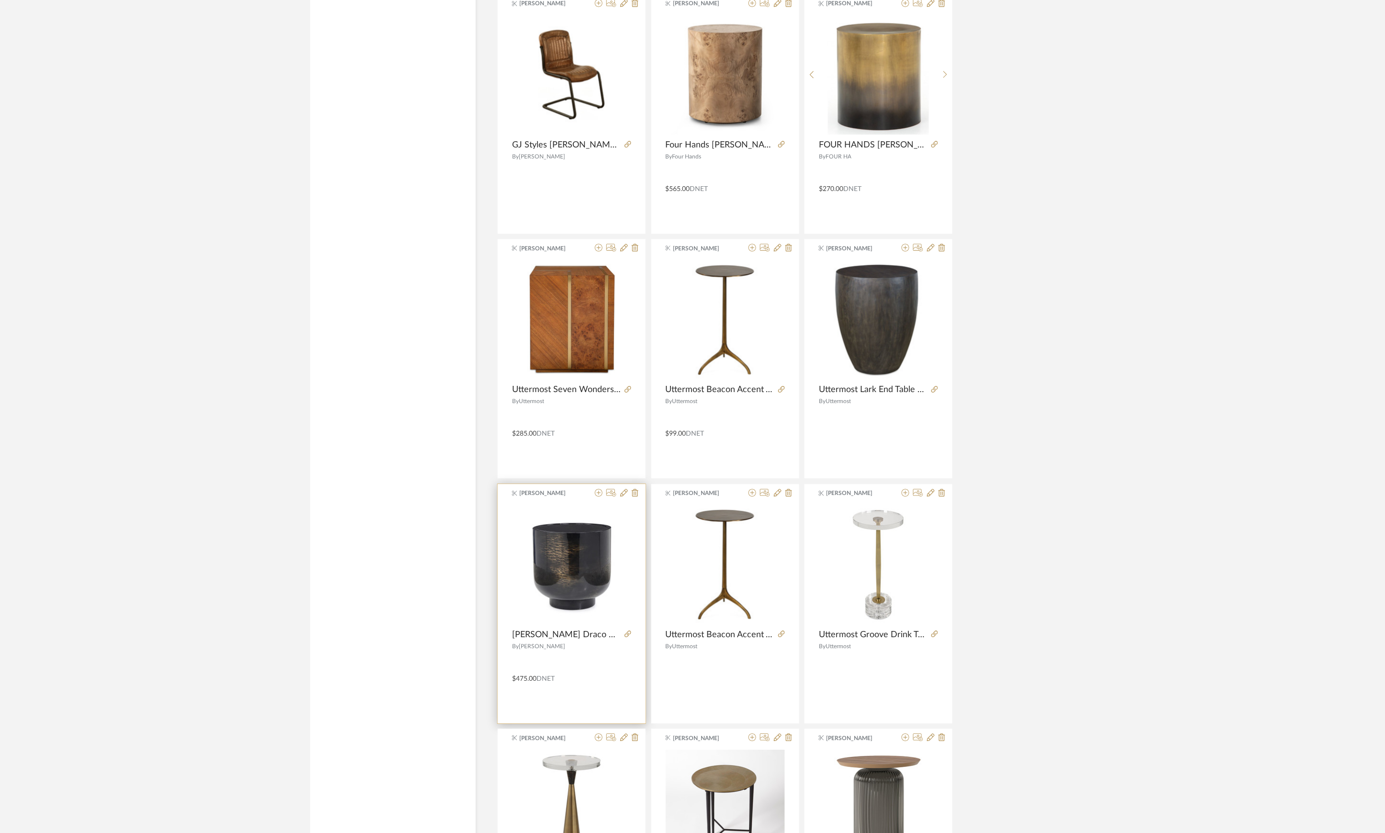
scroll to position [5564, 0]
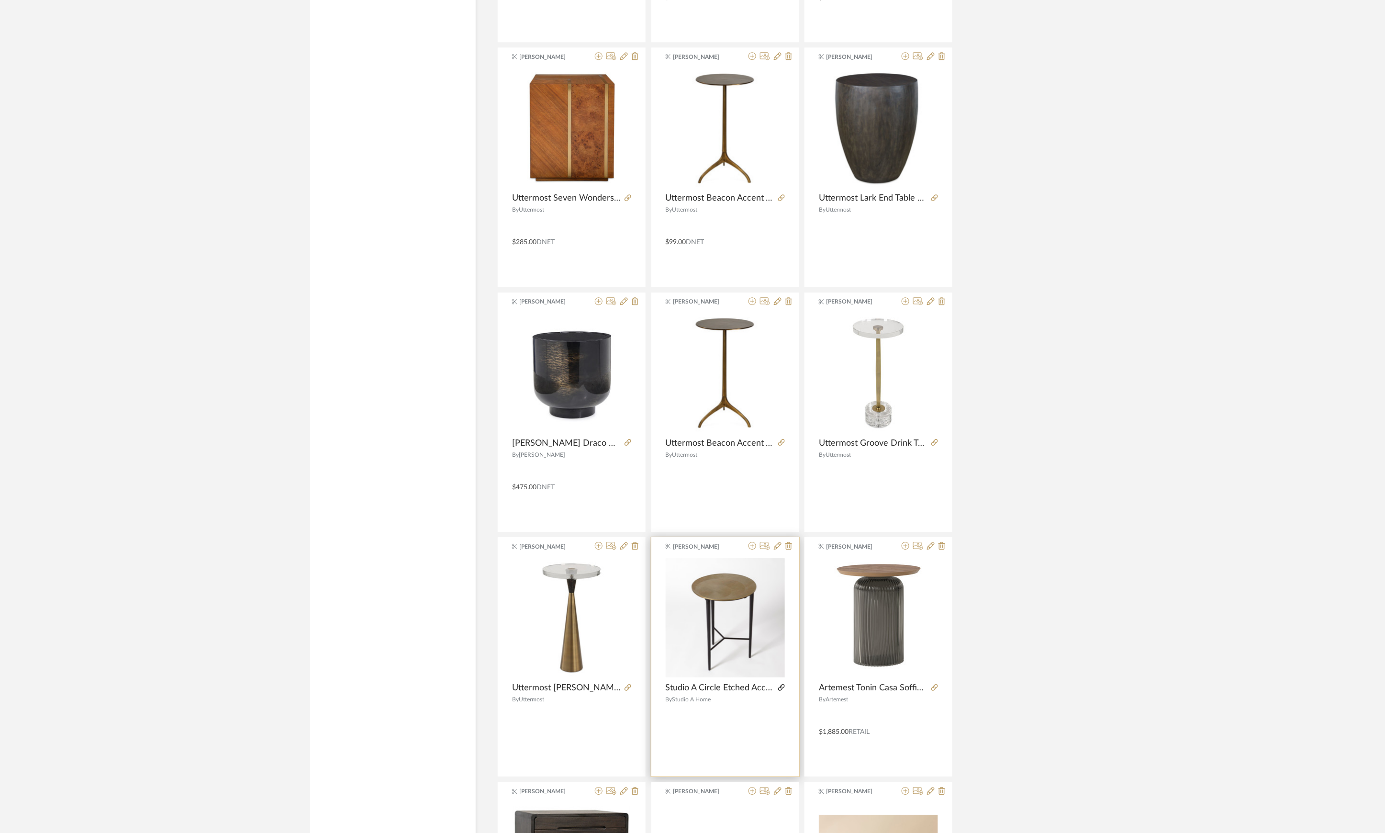
click at [780, 691] on icon at bounding box center [781, 687] width 7 height 7
click at [600, 549] on icon at bounding box center [599, 546] width 8 height 8
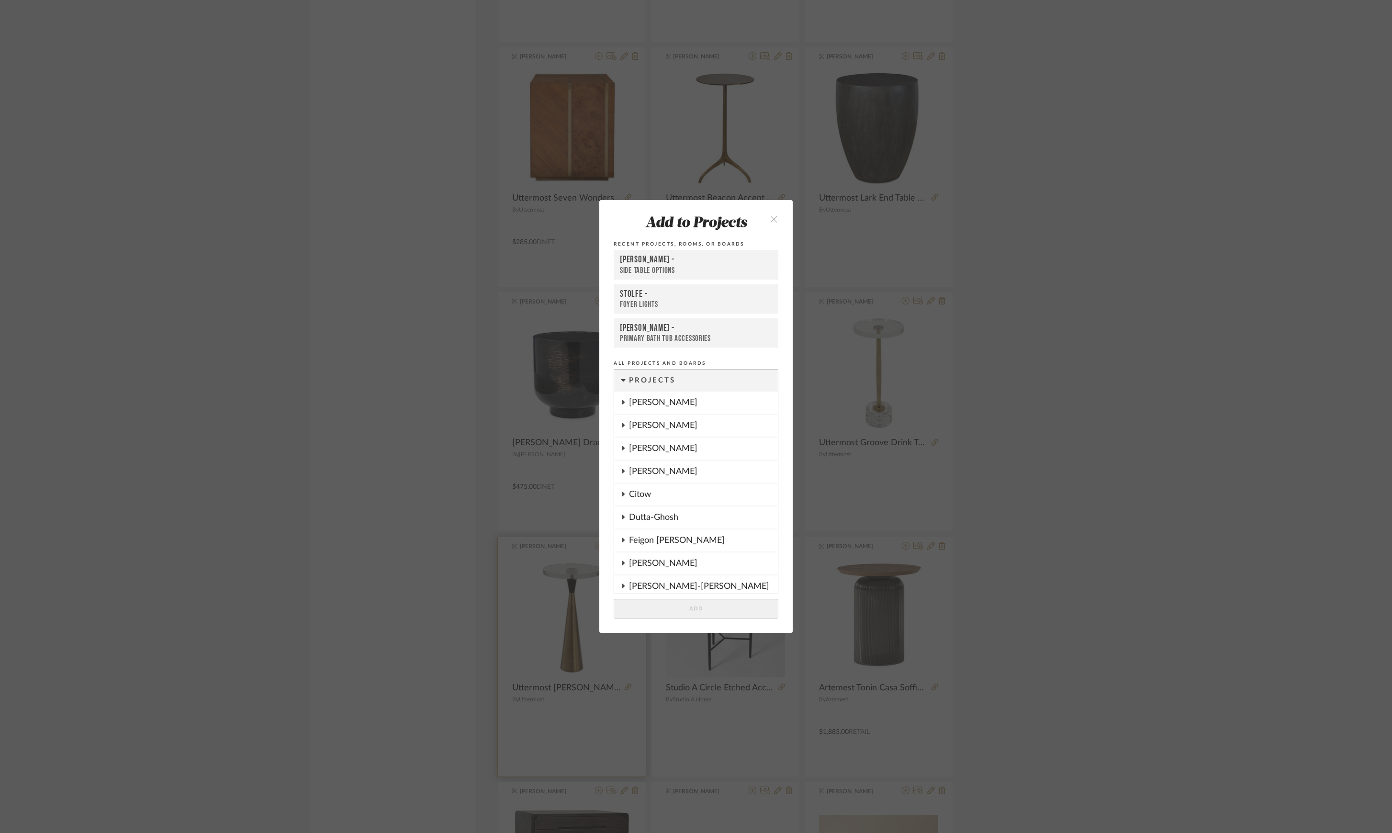
scroll to position [409, 0]
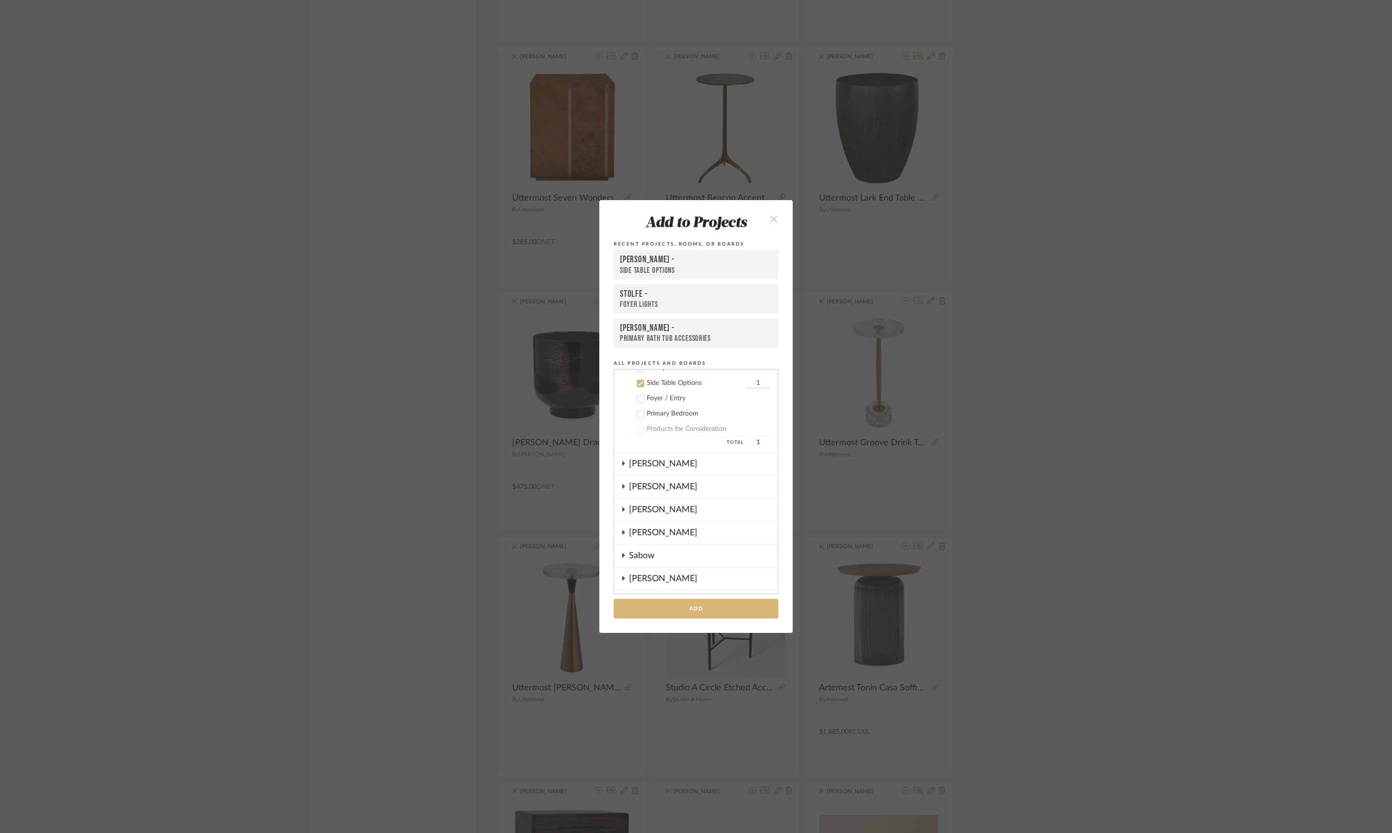
click at [716, 610] on button "Add" at bounding box center [696, 609] width 165 height 20
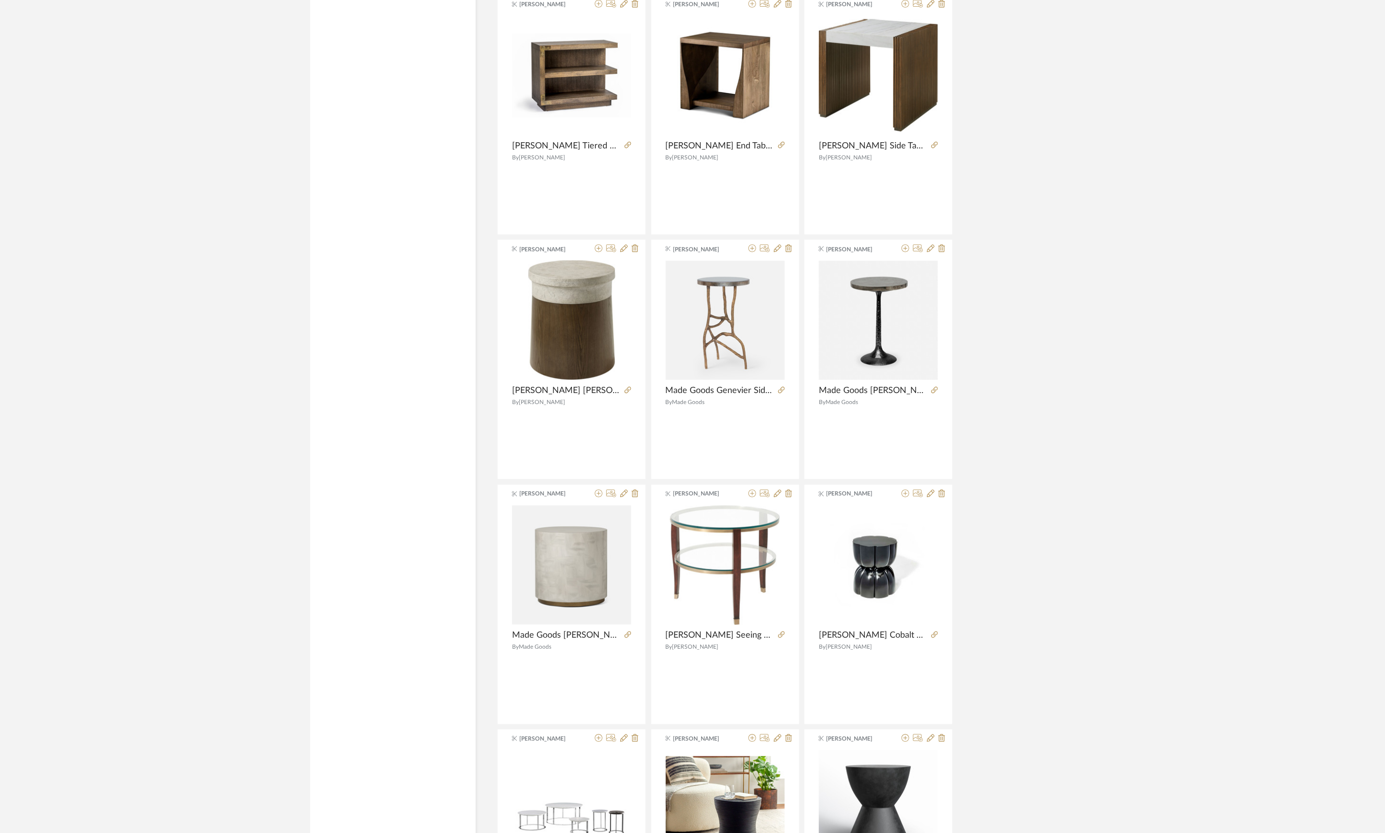
scroll to position [6904, 0]
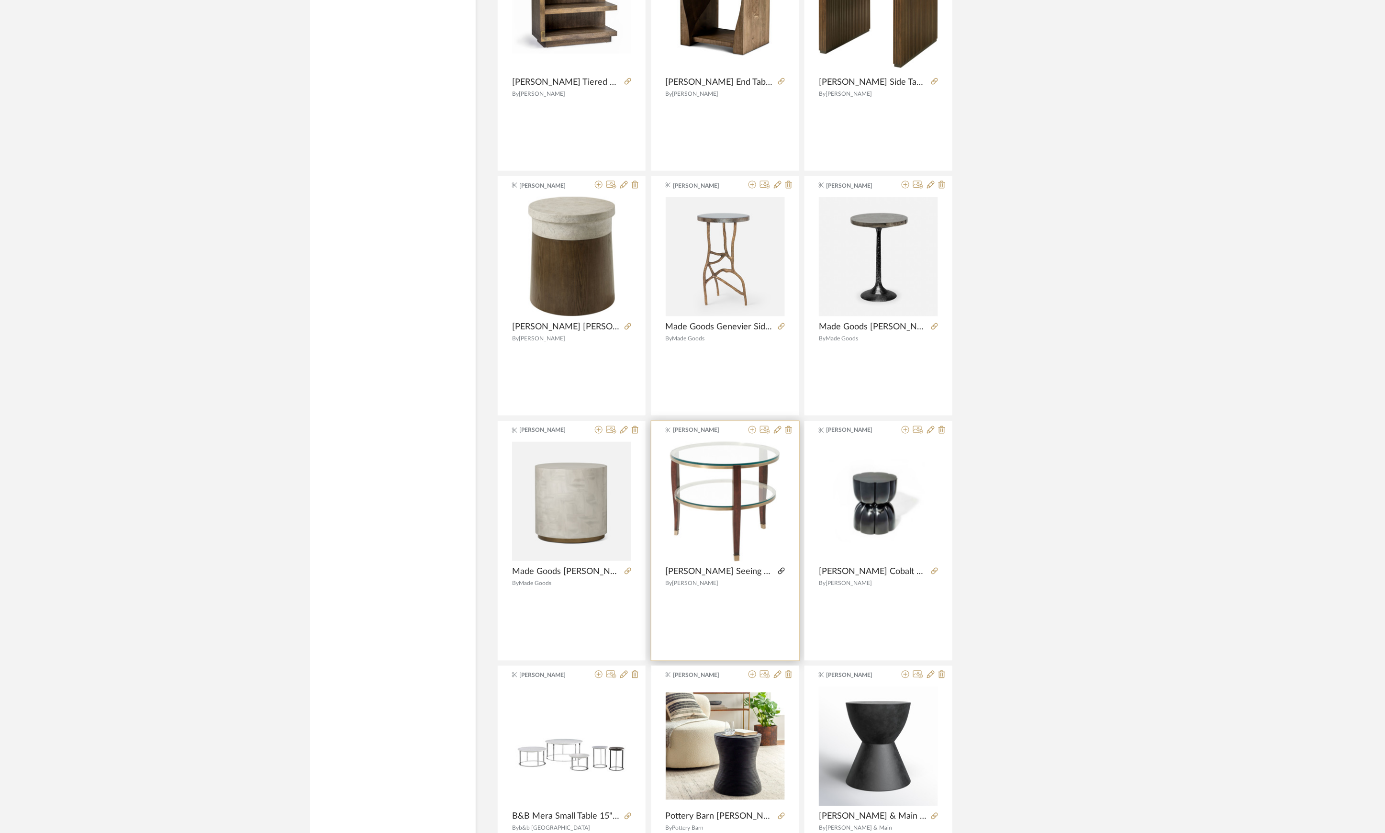
click at [781, 574] on icon at bounding box center [781, 571] width 7 height 7
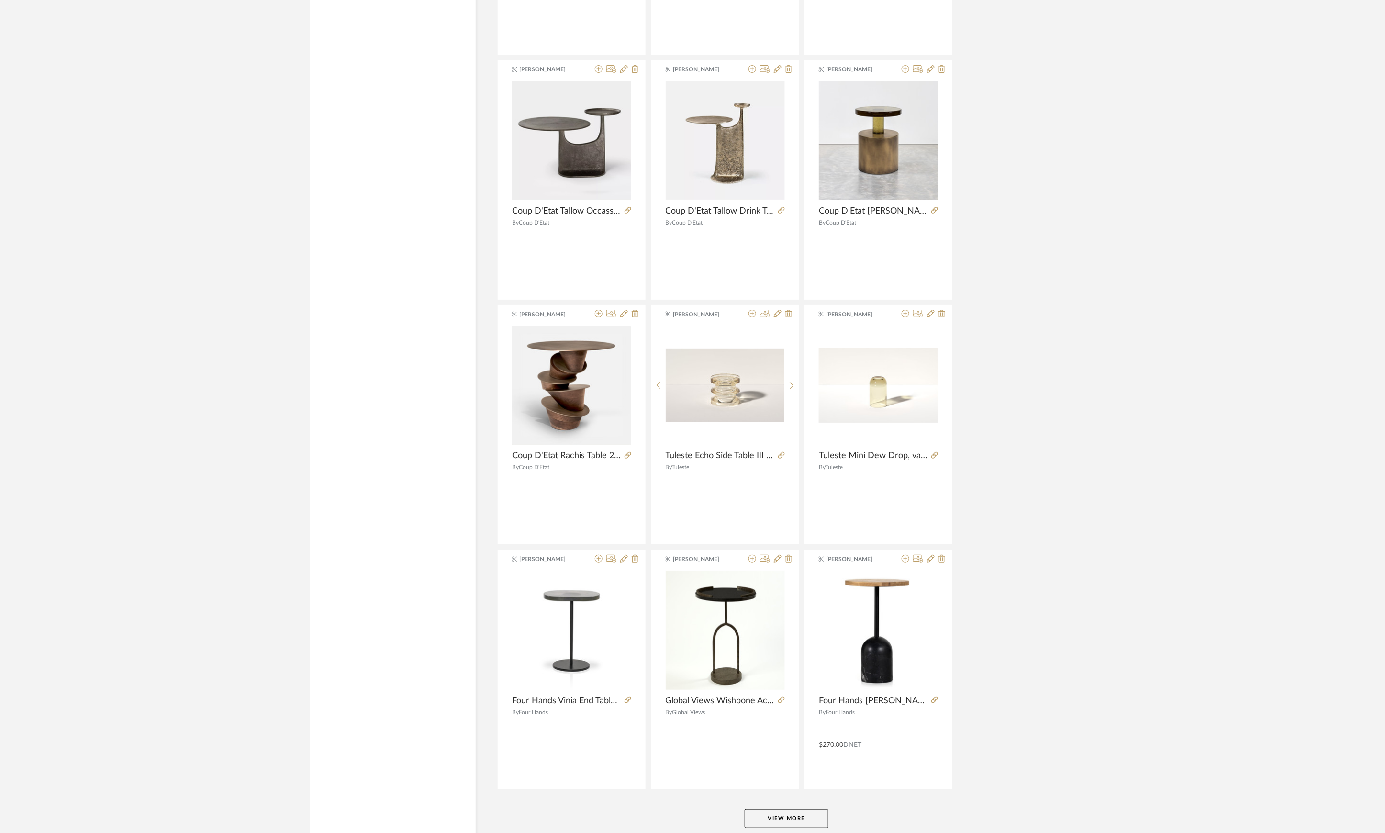
scroll to position [8313, 0]
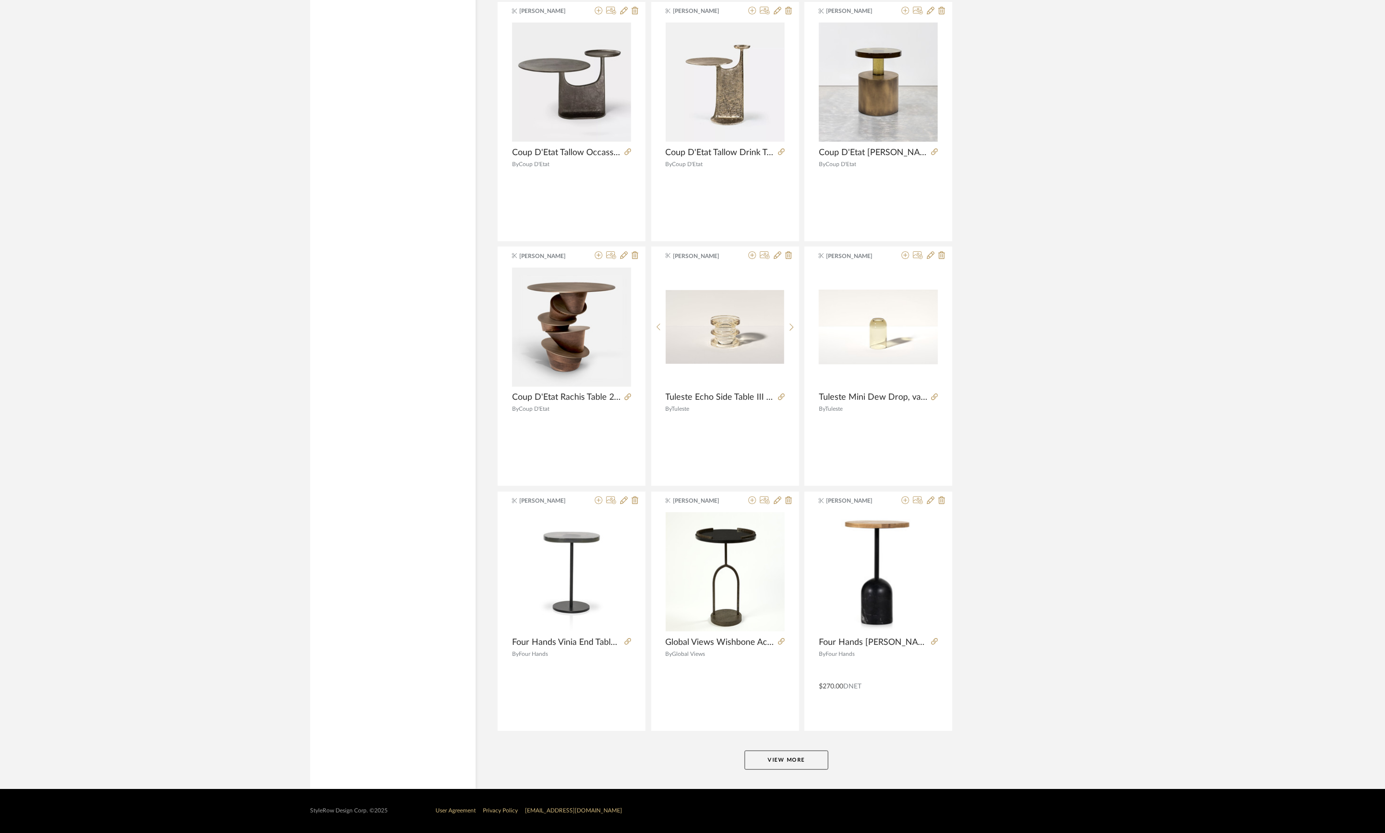
click at [786, 757] on button "View More" at bounding box center [787, 759] width 84 height 19
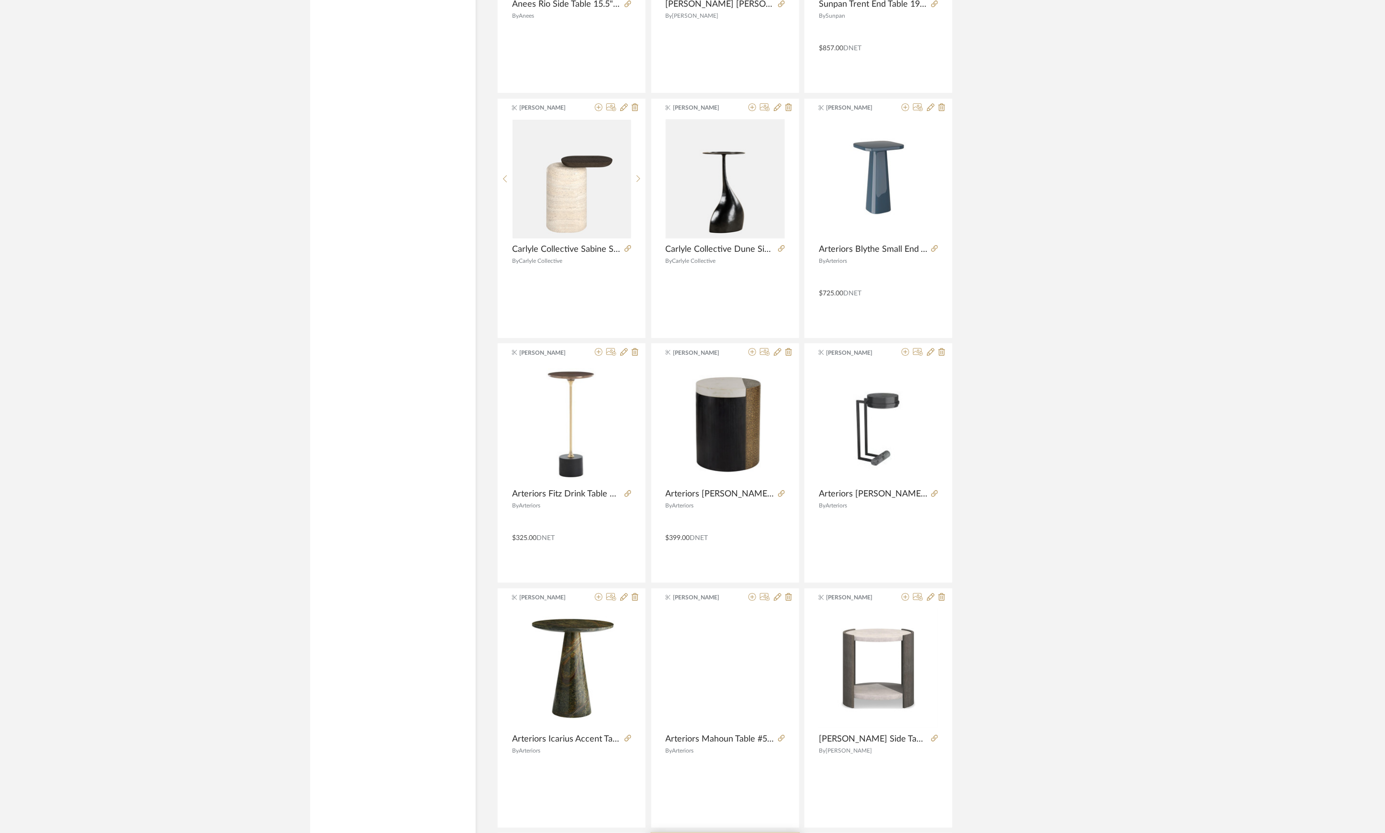
scroll to position [10610, 0]
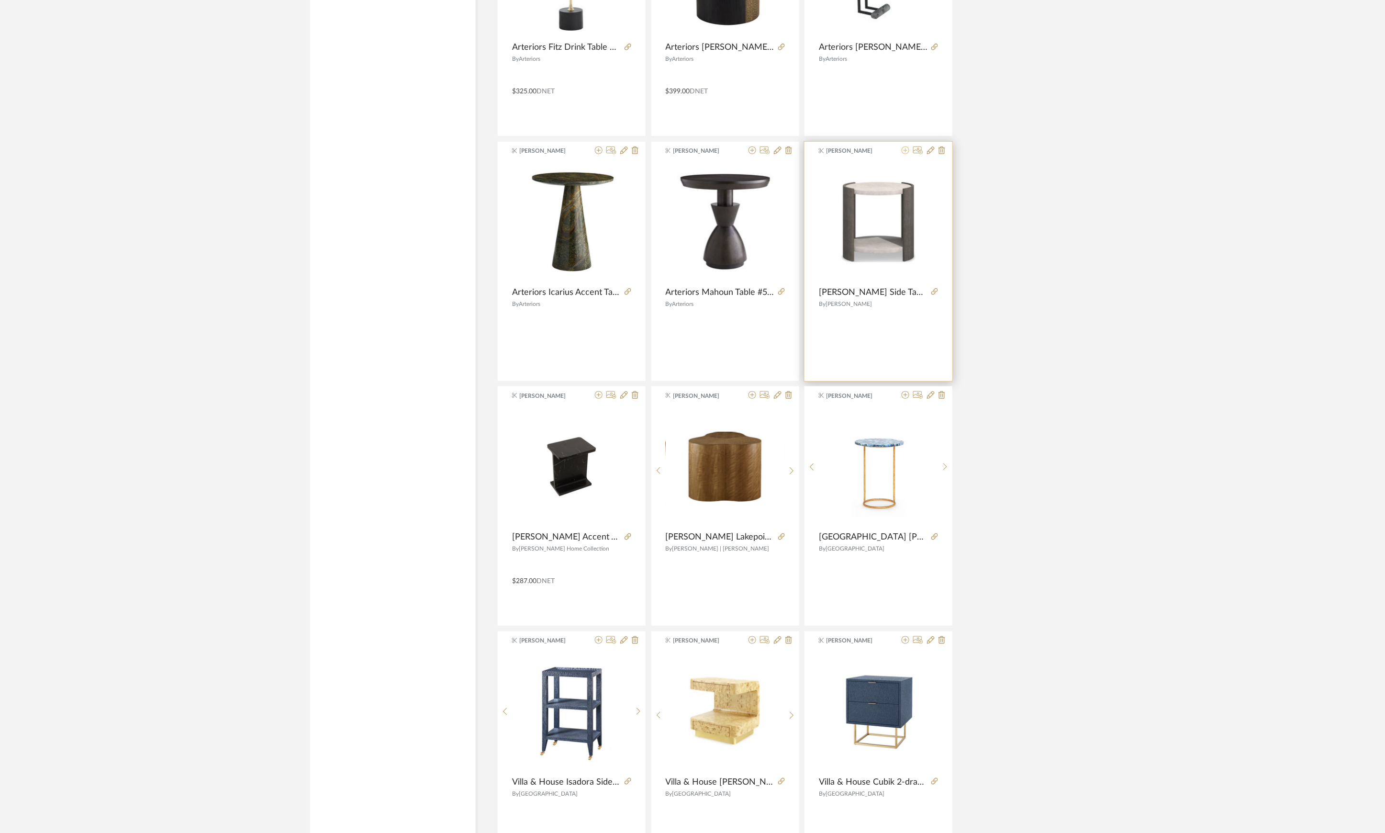
click at [905, 154] on icon at bounding box center [906, 150] width 8 height 8
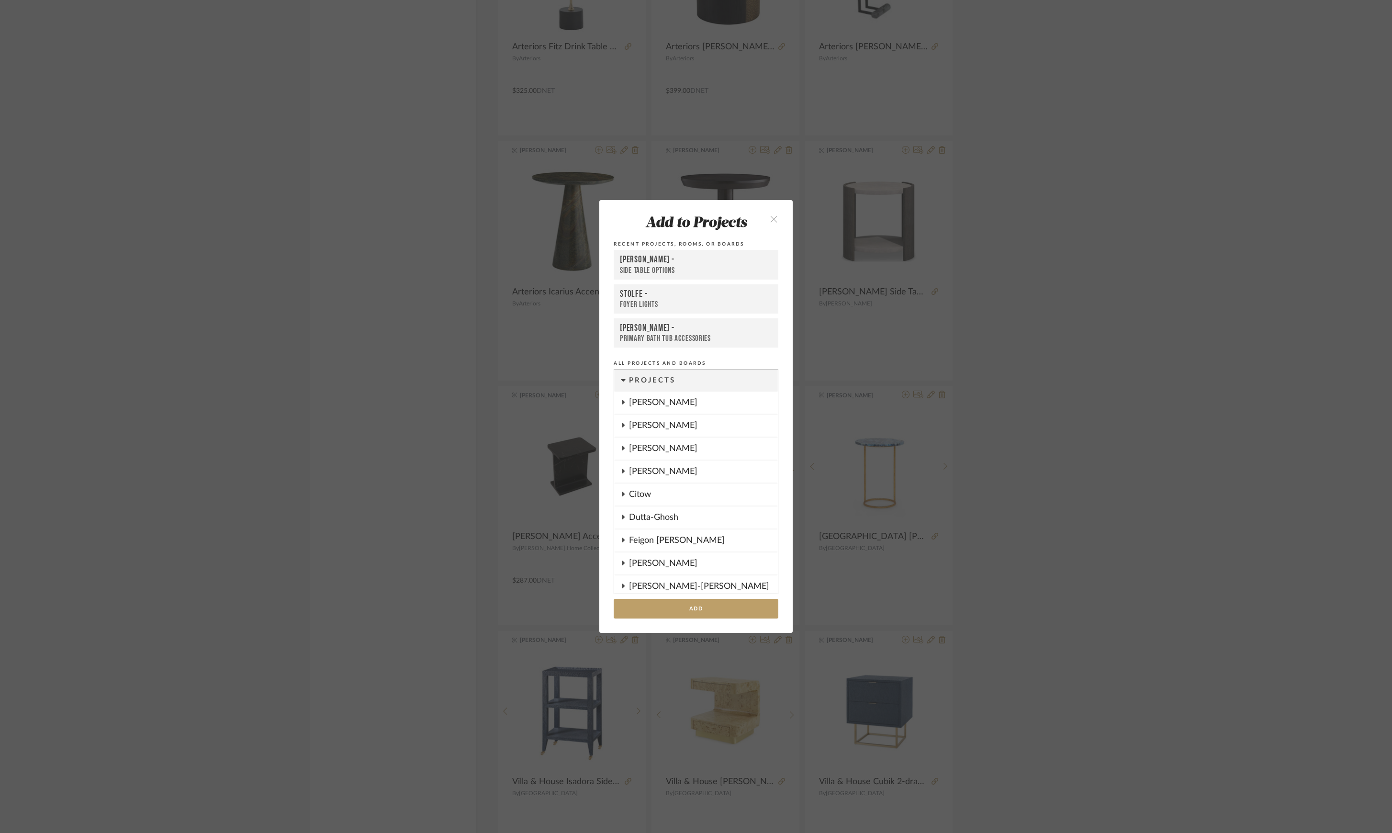
scroll to position [409, 0]
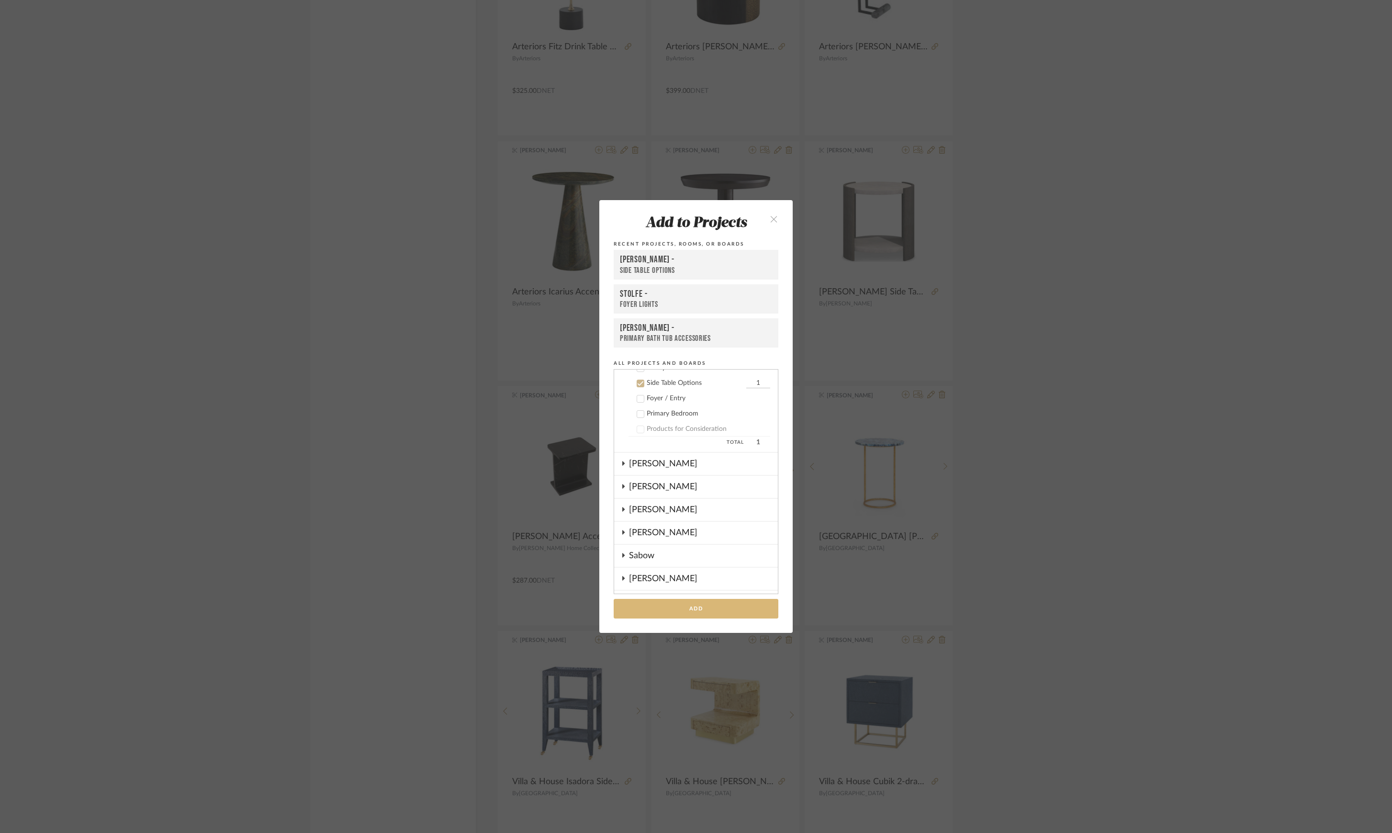
click at [719, 605] on button "Add" at bounding box center [696, 609] width 165 height 20
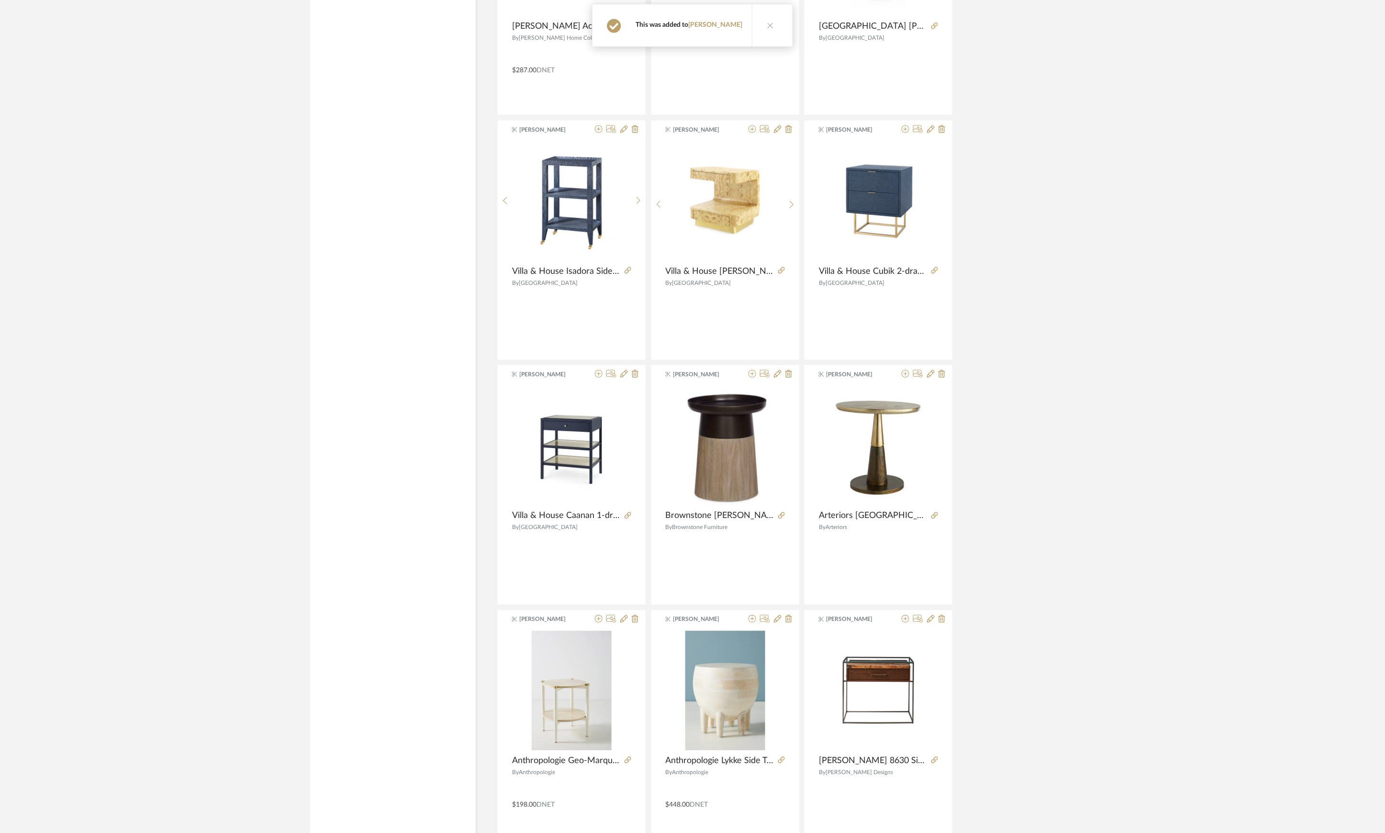
scroll to position [11255, 0]
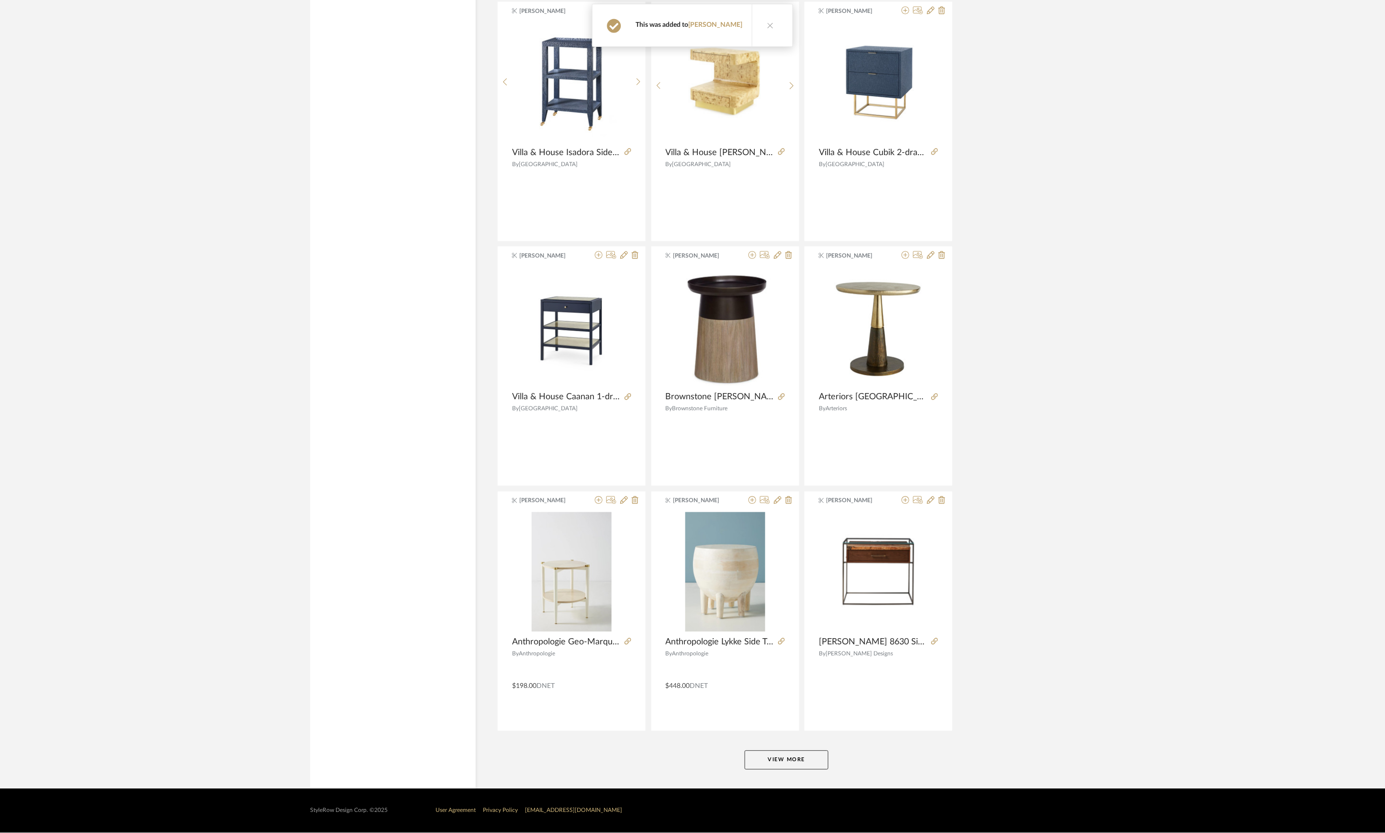
click at [796, 761] on button "View More" at bounding box center [787, 759] width 84 height 19
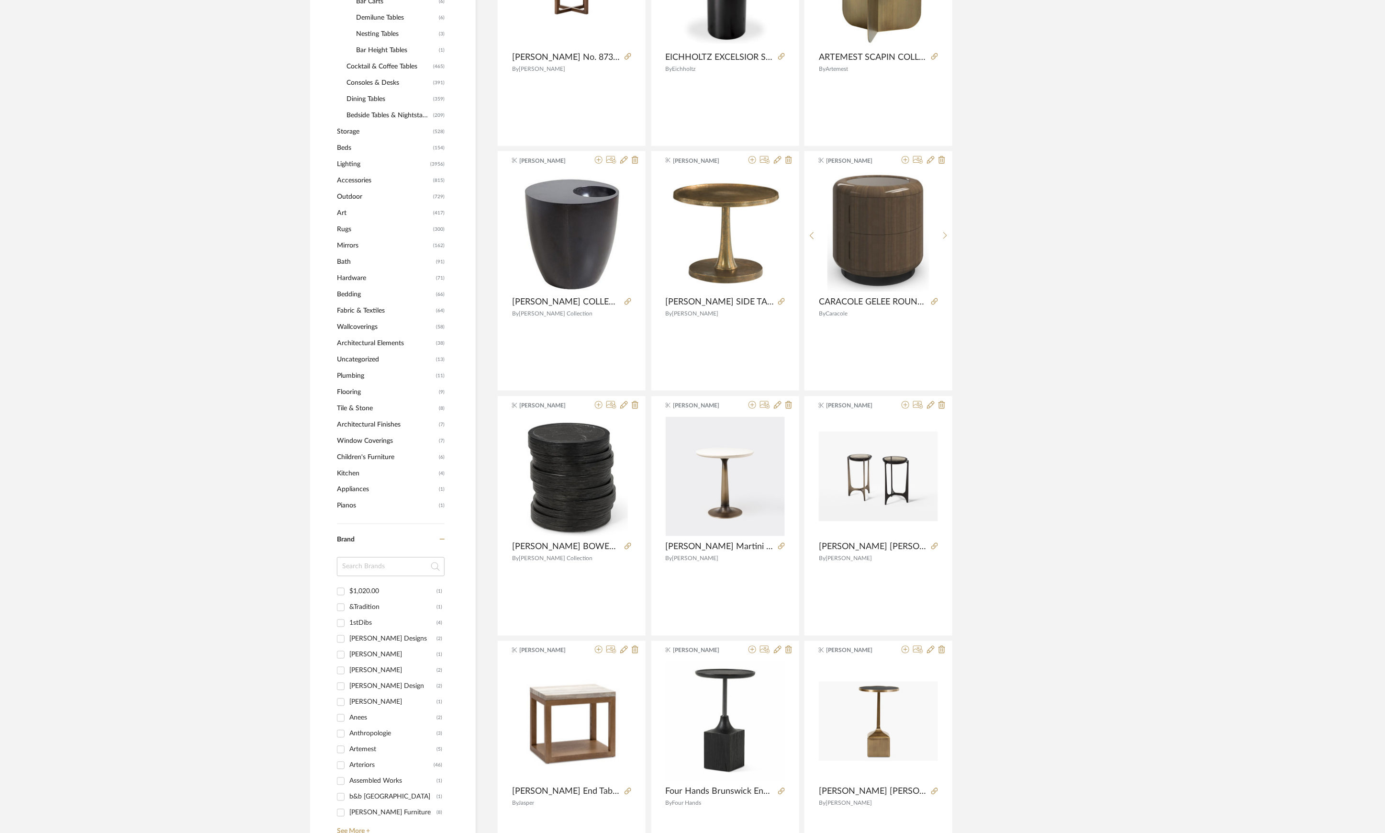
scroll to position [0, 0]
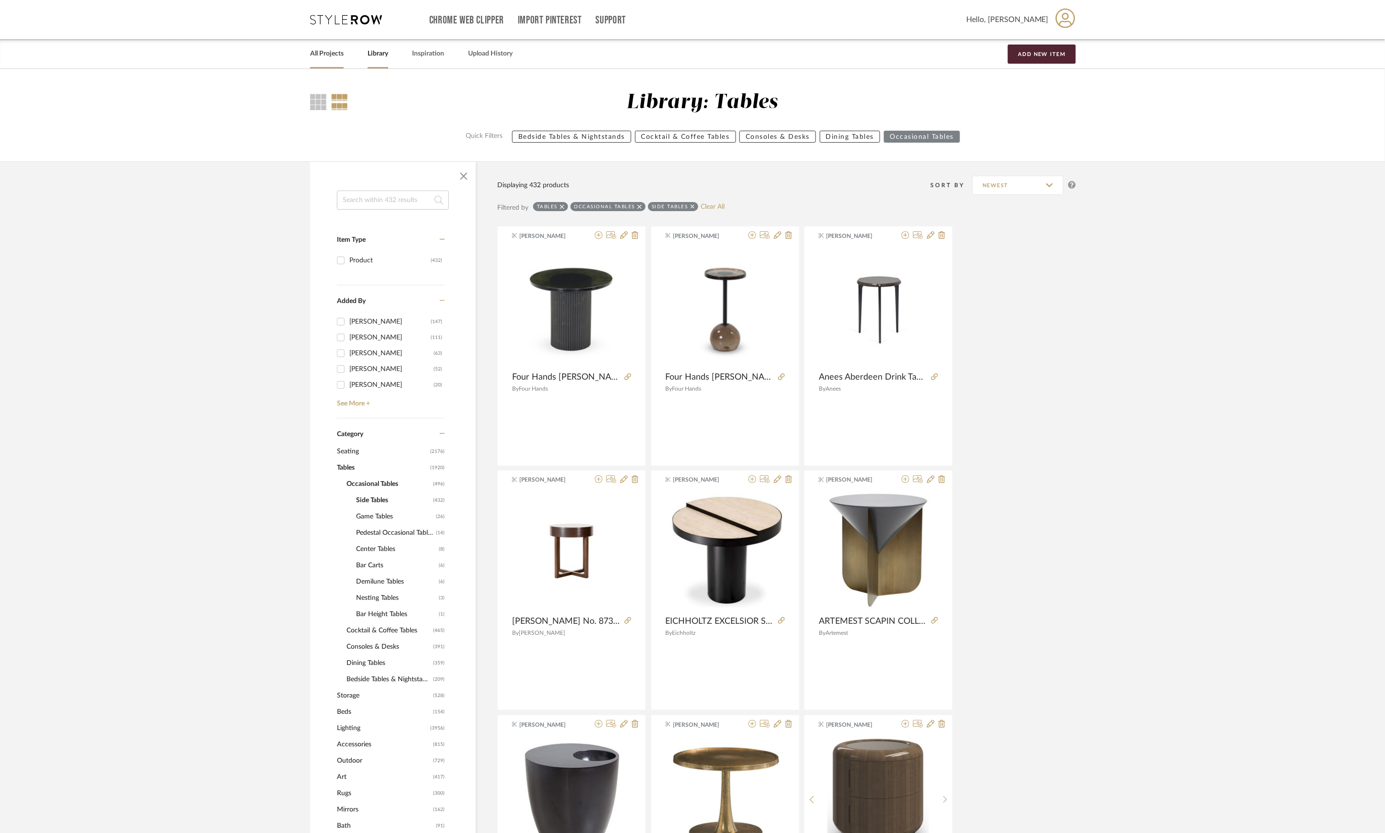
click at [343, 62] on div "All Projects" at bounding box center [327, 53] width 34 height 29
click at [345, 61] on div "All Projects Library Inspiration Upload History Add New Item" at bounding box center [693, 53] width 794 height 29
click at [332, 44] on div "All Projects" at bounding box center [327, 53] width 34 height 29
click at [317, 53] on link "All Projects" at bounding box center [327, 53] width 34 height 13
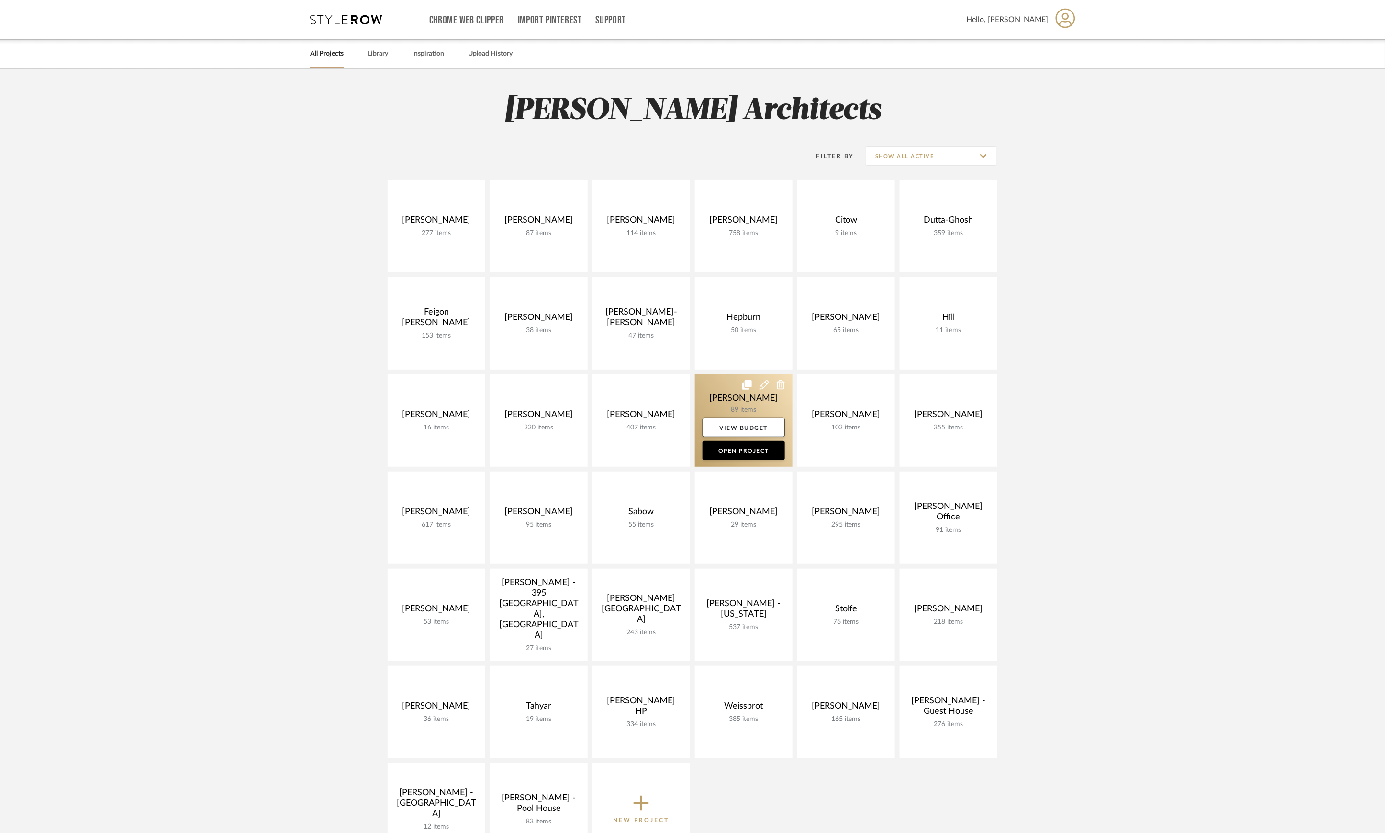
click at [729, 395] on link at bounding box center [744, 420] width 98 height 92
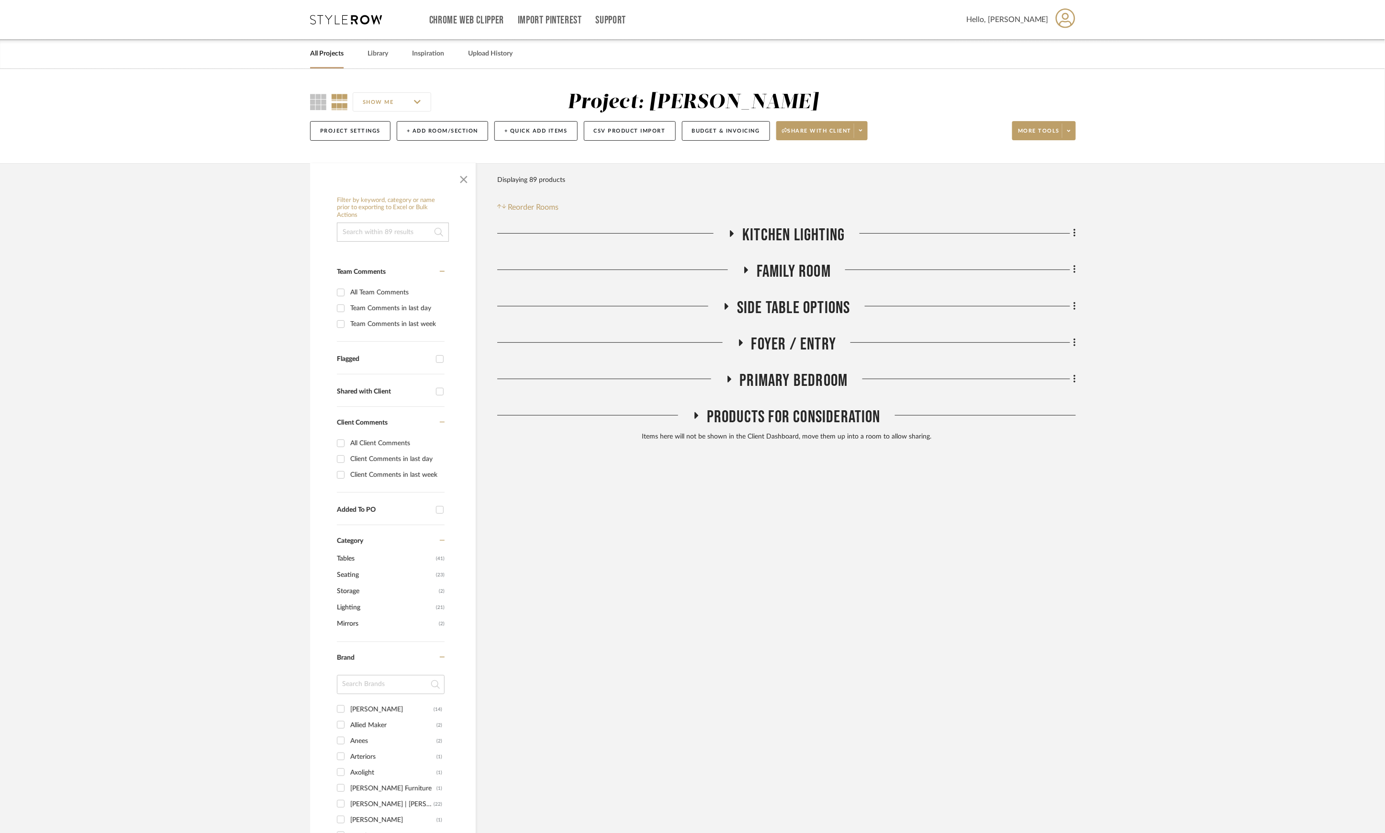
click at [789, 309] on span "Side Table Options" at bounding box center [793, 308] width 113 height 21
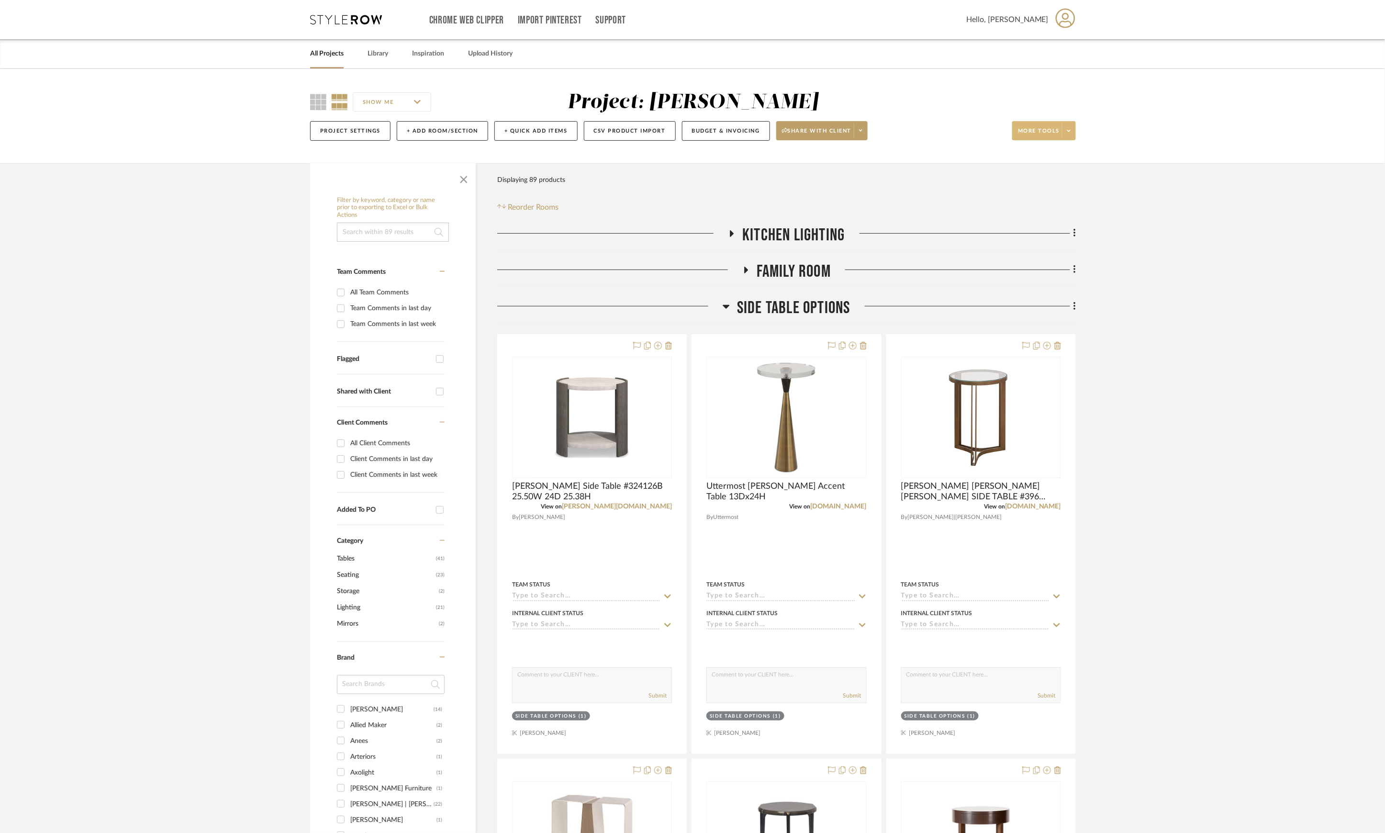
click at [1066, 129] on span at bounding box center [1068, 130] width 13 height 14
click at [1050, 249] on span "Export Presentation" at bounding box center [1053, 250] width 62 height 8
